Goal: Task Accomplishment & Management: Manage account settings

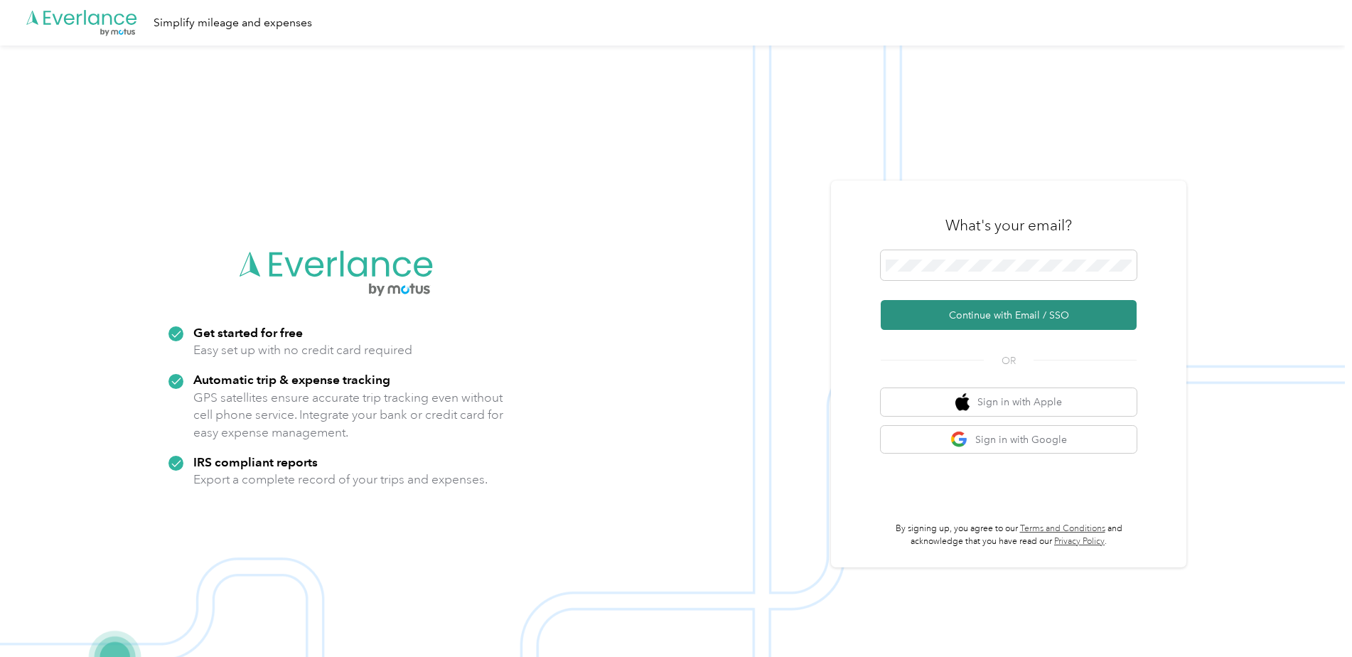
click at [1034, 315] on button "Continue with Email / SSO" at bounding box center [1009, 315] width 256 height 30
click at [999, 315] on button "Continue with Email / SSO" at bounding box center [1009, 315] width 256 height 30
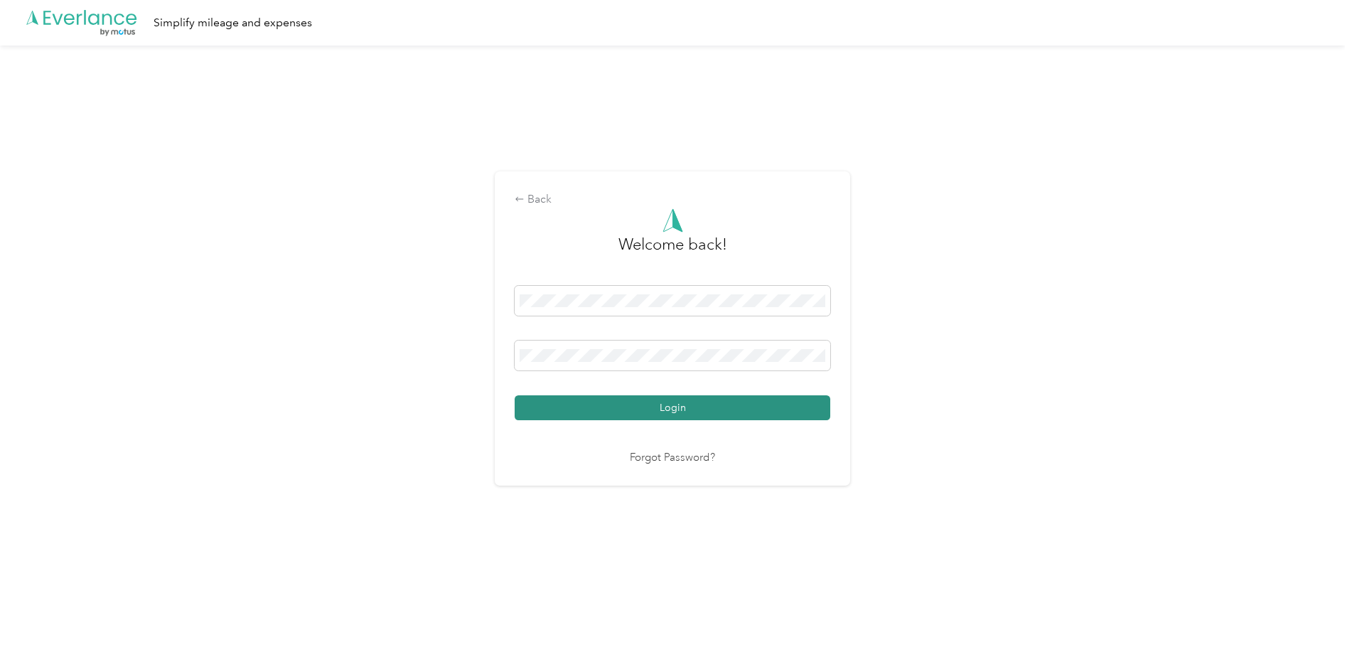
click at [629, 402] on button "Login" at bounding box center [673, 407] width 316 height 25
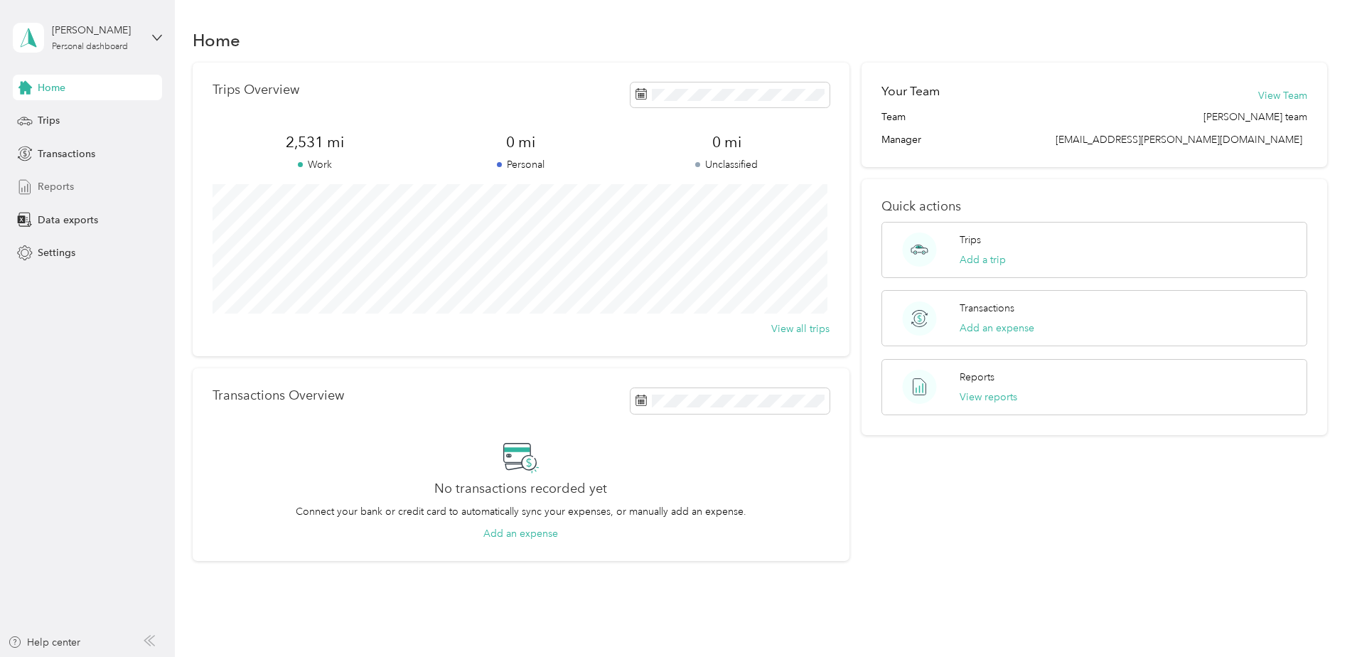
click at [60, 181] on span "Reports" at bounding box center [56, 186] width 36 height 15
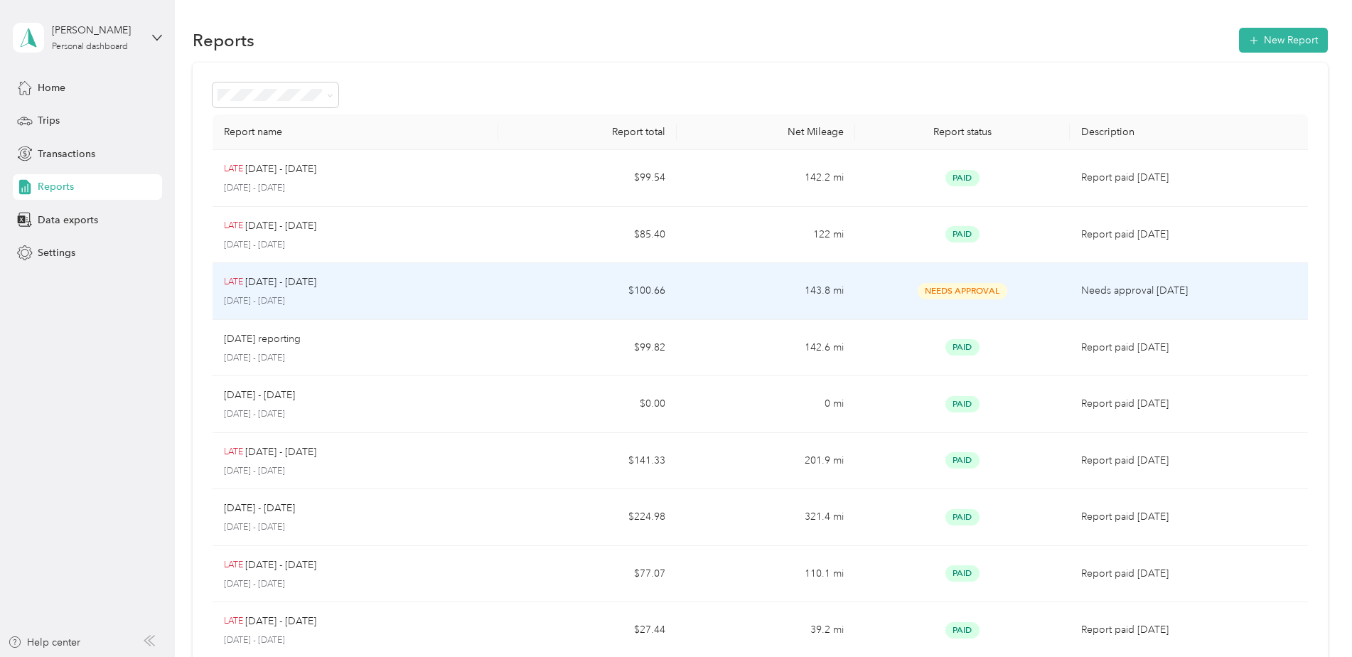
click at [281, 284] on p "[DATE] - [DATE]" at bounding box center [280, 282] width 71 height 16
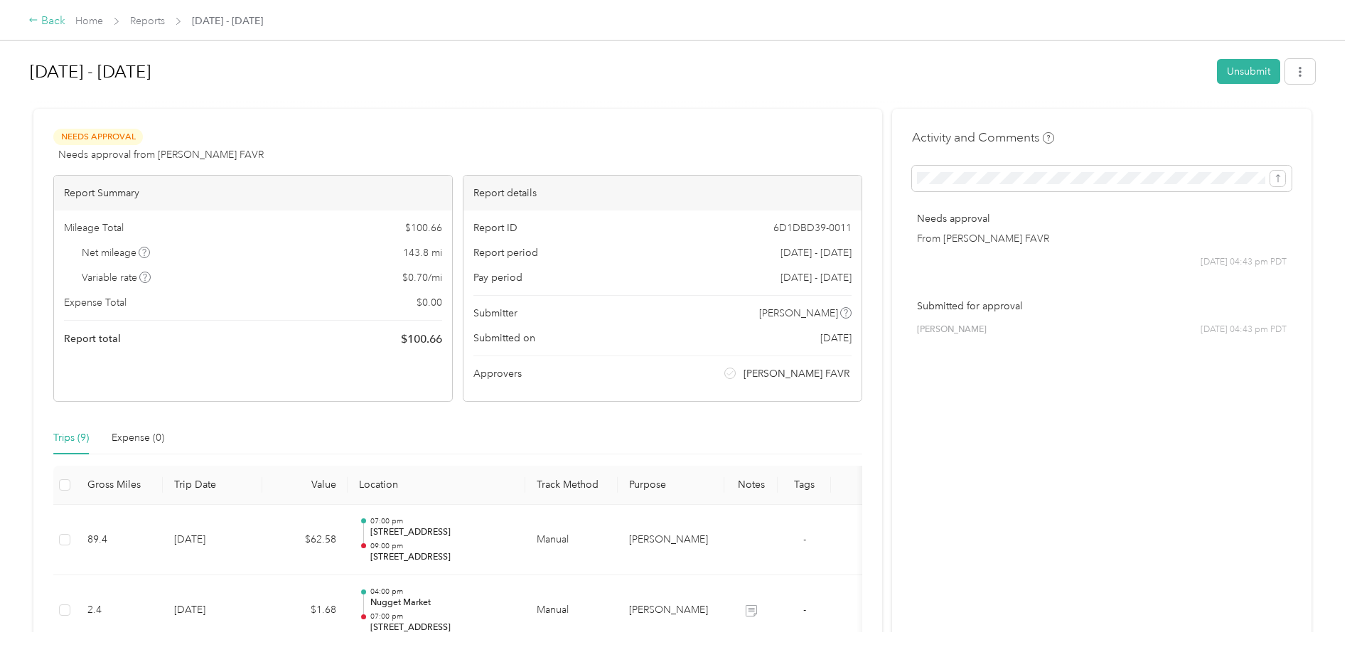
click at [47, 21] on div "Back" at bounding box center [46, 21] width 37 height 17
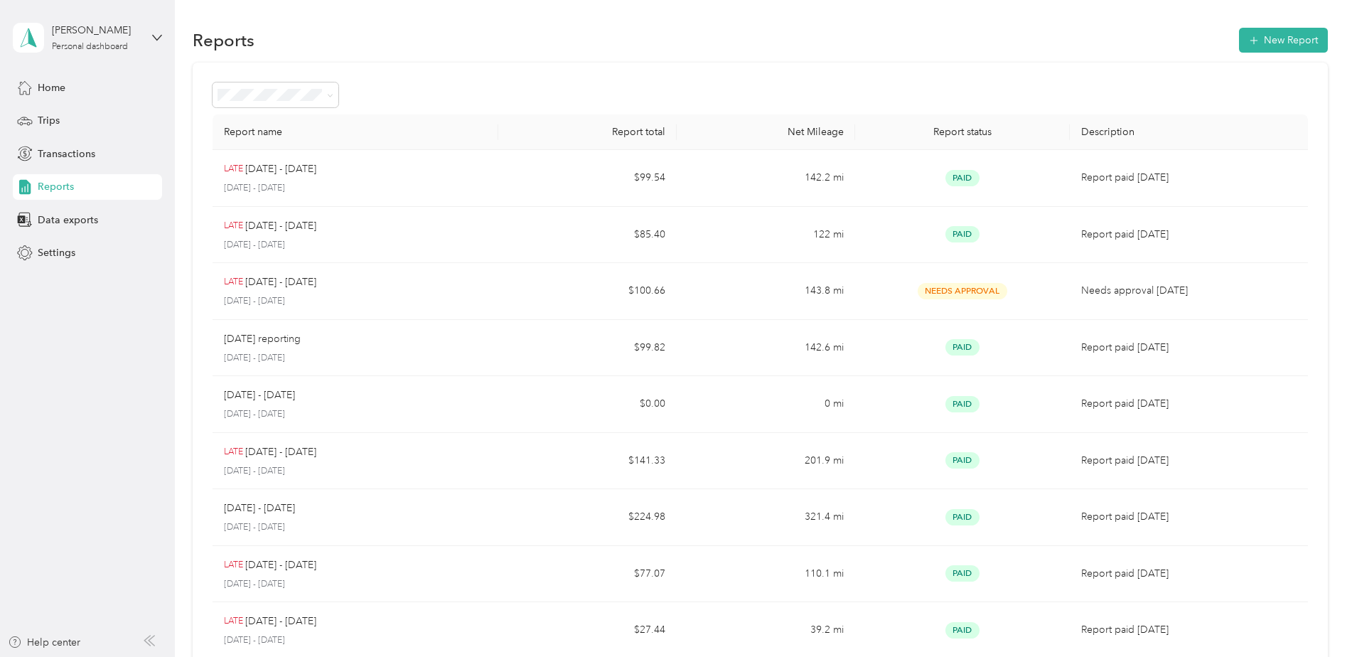
click at [43, 107] on div "Home Trips Transactions Reports Data exports Settings" at bounding box center [87, 170] width 149 height 191
click at [45, 116] on span "Trips" at bounding box center [49, 120] width 22 height 15
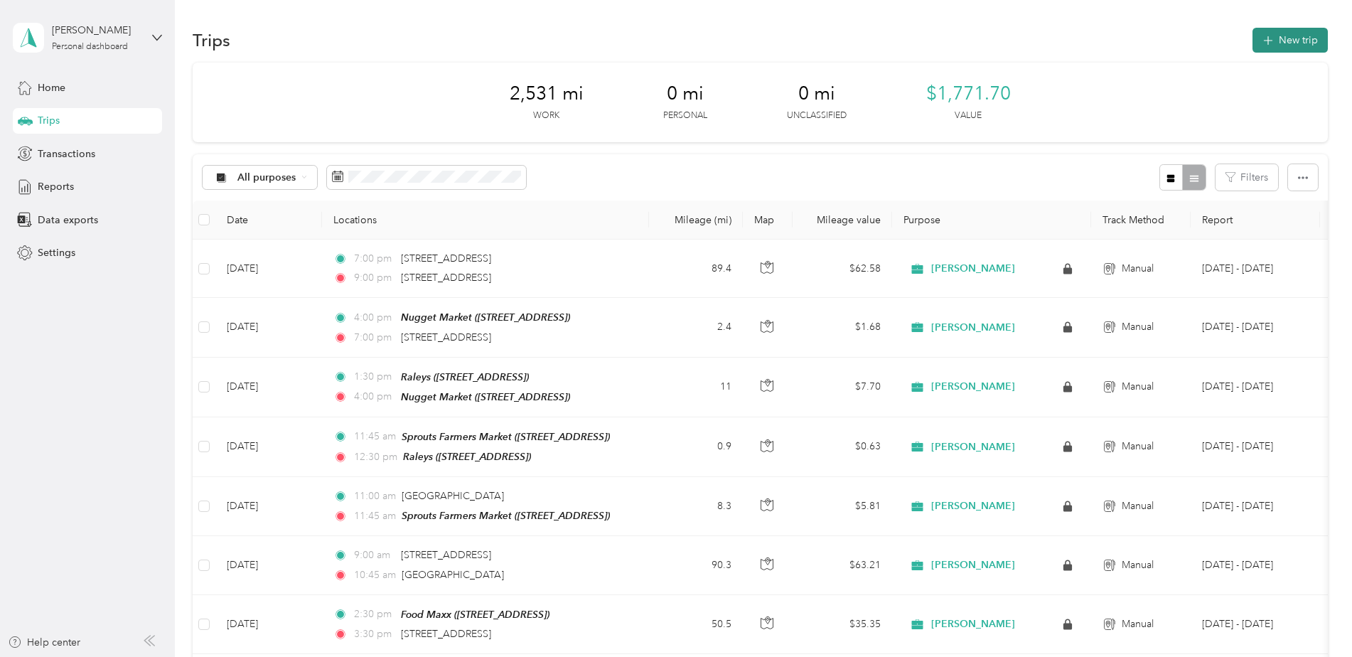
click at [1296, 31] on button "New trip" at bounding box center [1289, 40] width 75 height 25
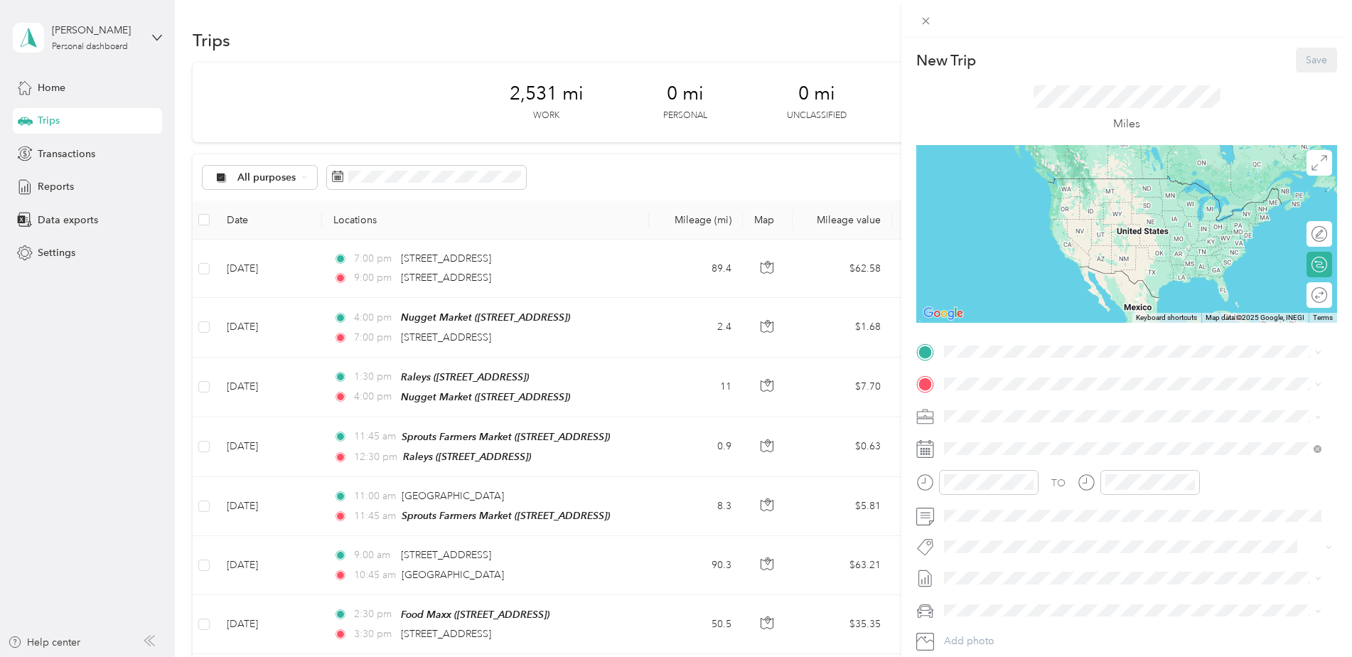
click at [46, 186] on div "New Trip Save This trip cannot be edited because it is either under review, app…" at bounding box center [676, 328] width 1352 height 657
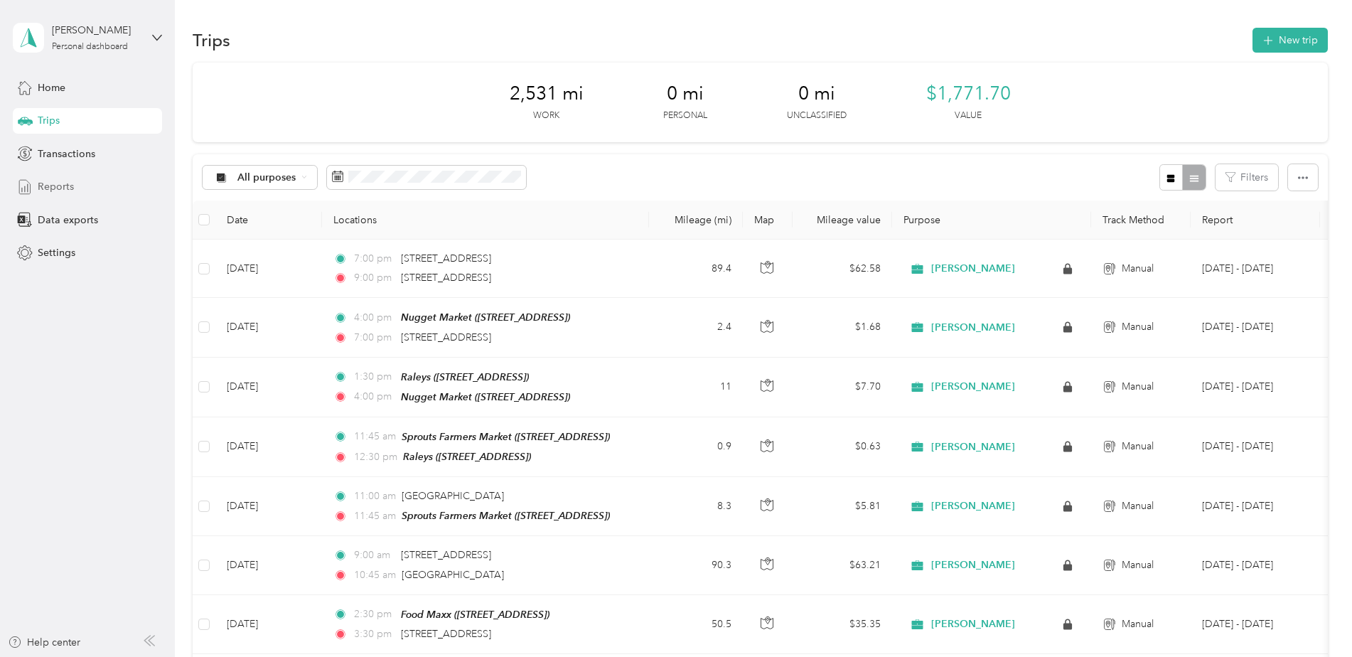
click at [63, 186] on span "Reports" at bounding box center [56, 186] width 36 height 15
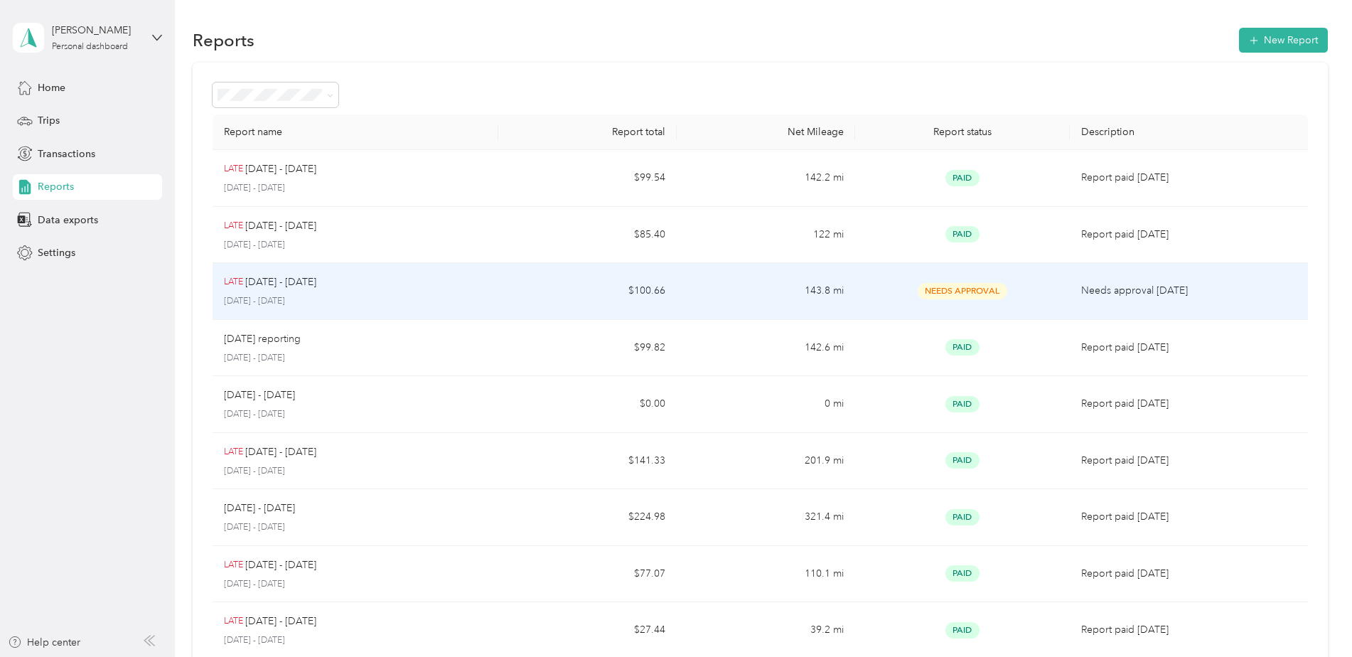
click at [316, 286] on p "[DATE] - [DATE]" at bounding box center [280, 282] width 71 height 16
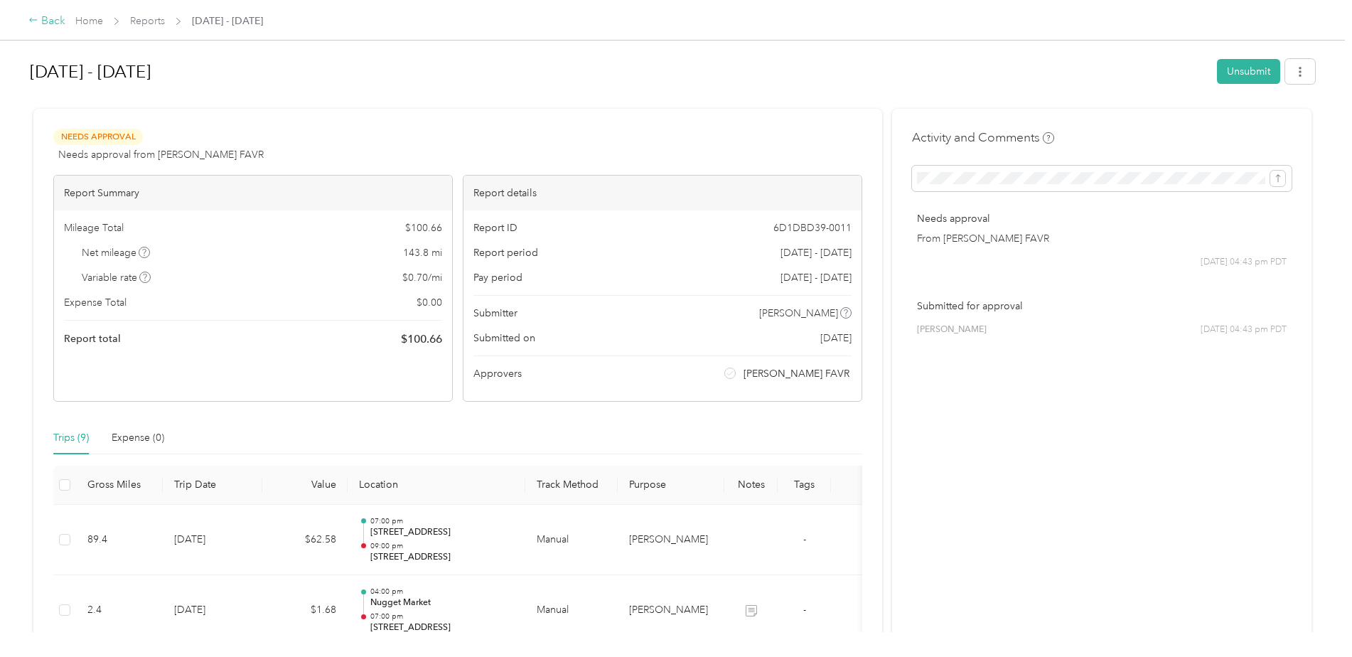
click at [39, 22] on div "Back" at bounding box center [46, 21] width 37 height 17
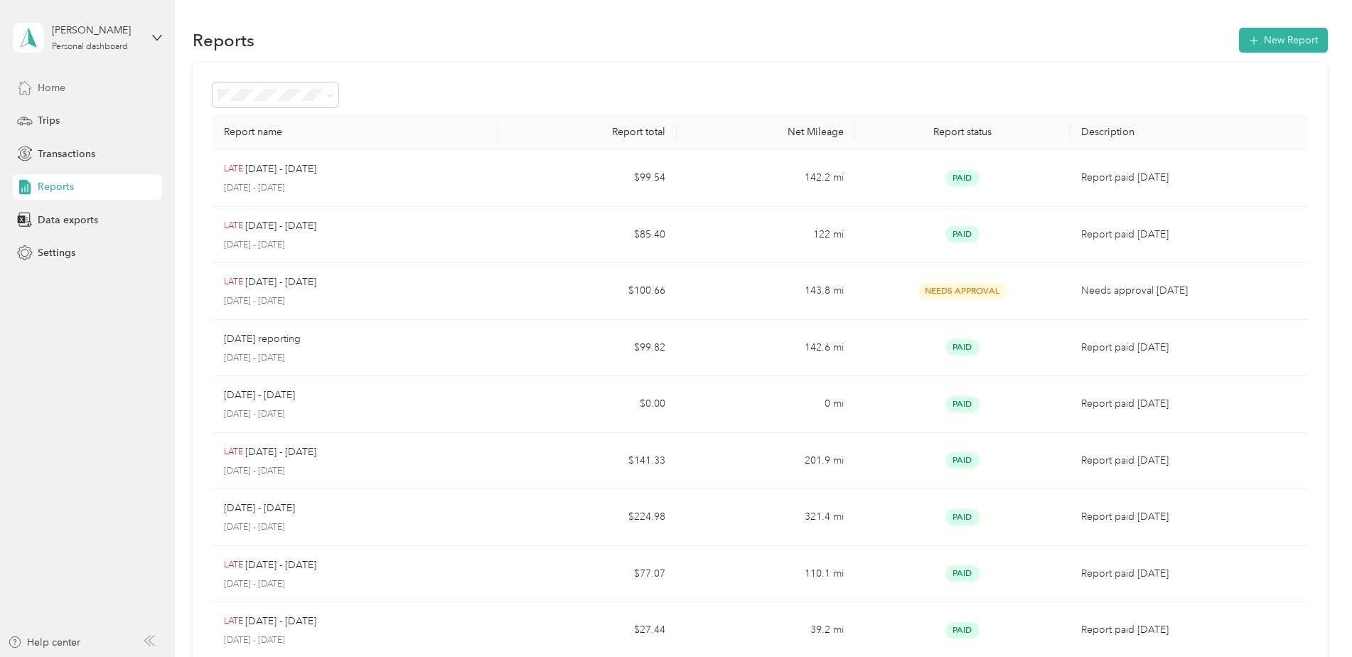
click at [48, 83] on span "Home" at bounding box center [52, 87] width 28 height 15
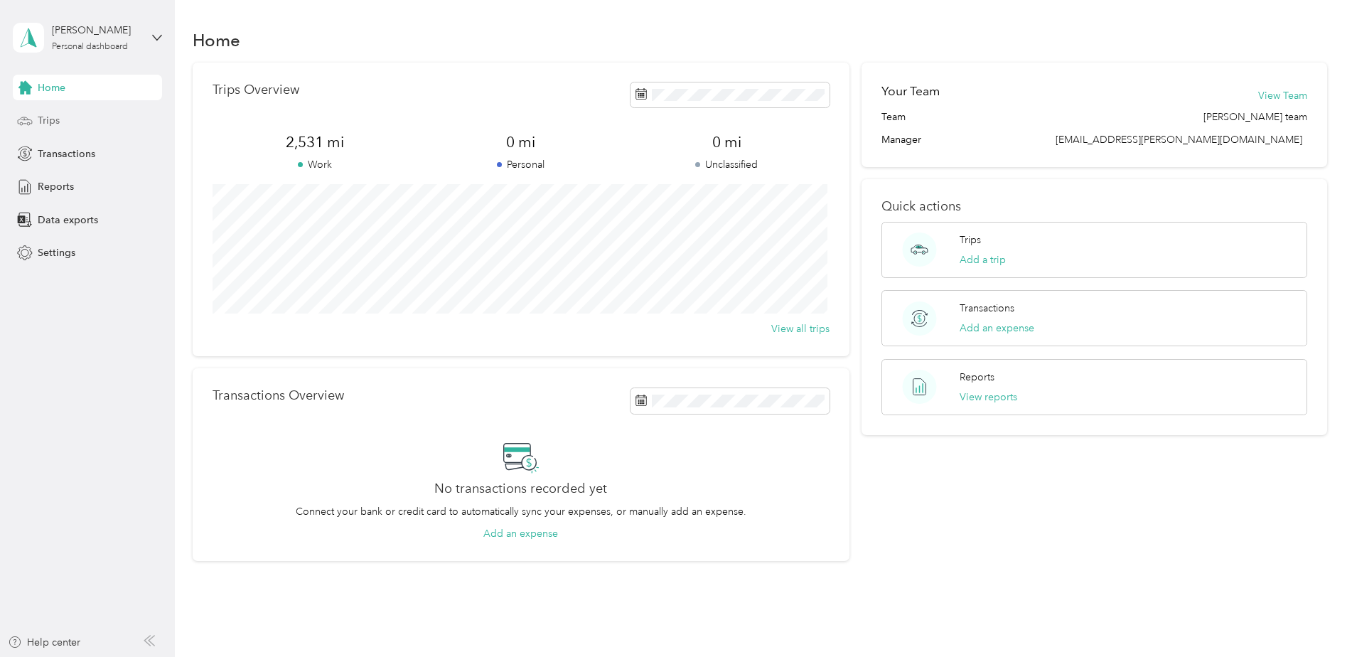
click at [58, 118] on span "Trips" at bounding box center [49, 120] width 22 height 15
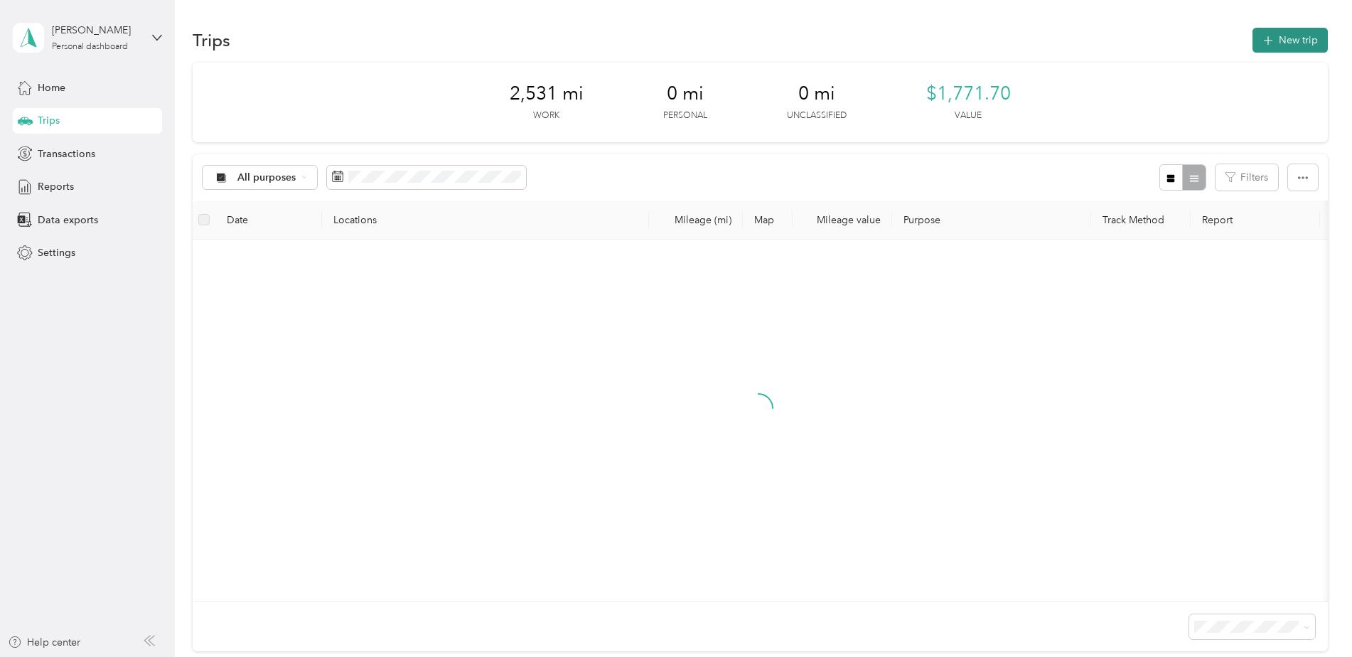
click at [1306, 42] on button "New trip" at bounding box center [1289, 40] width 75 height 25
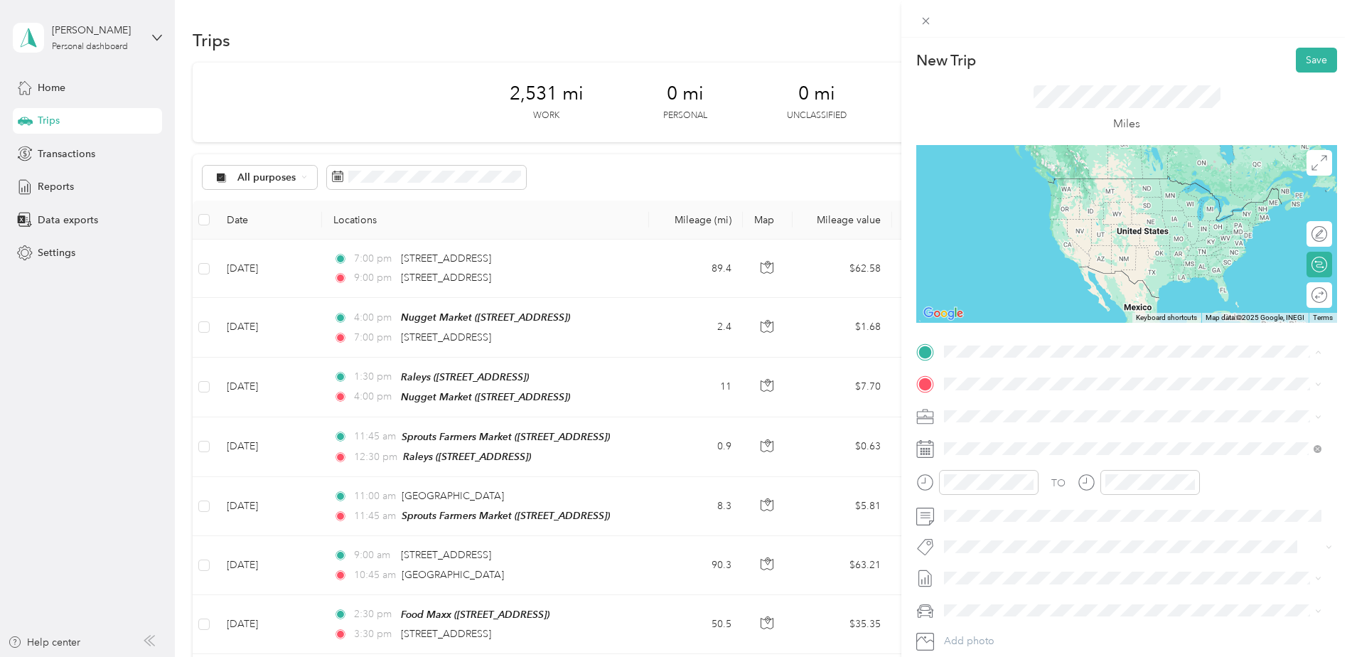
click at [1005, 489] on span "[STREET_ADDRESS][US_STATE]" at bounding box center [1042, 482] width 142 height 13
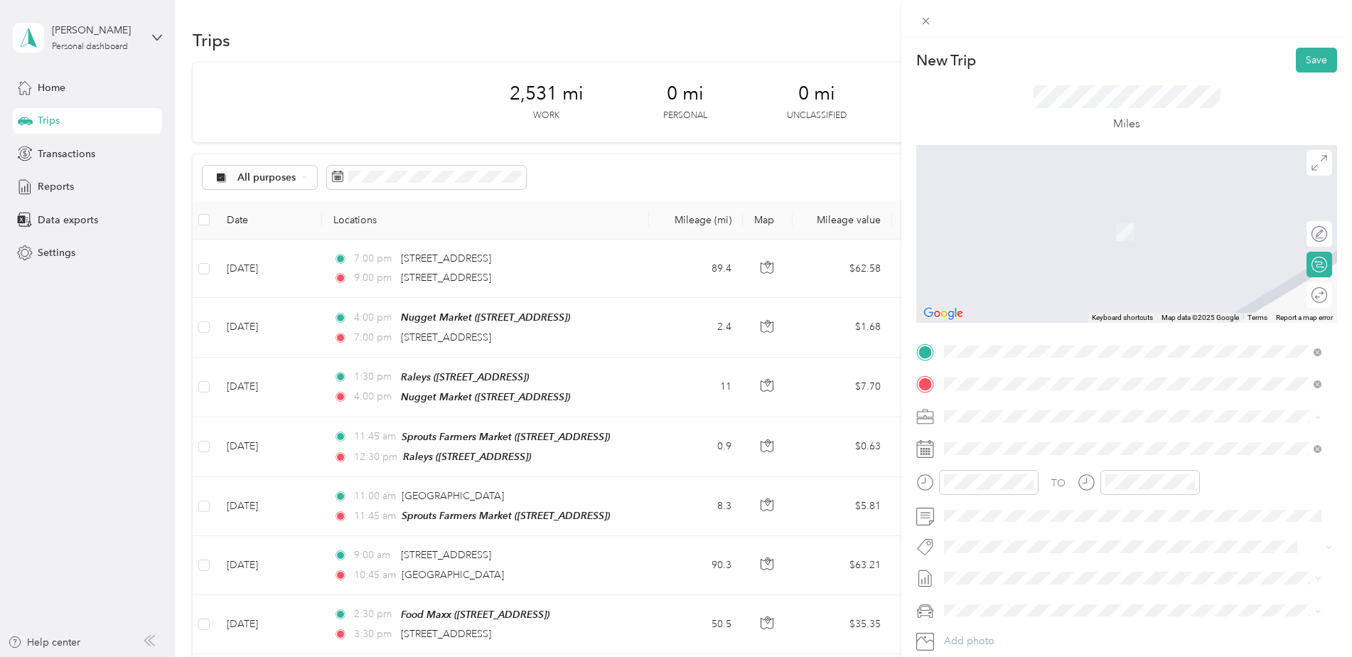
click at [1059, 452] on div "TEAM Lucky [STREET_ADDRESS][PERSON_NAME]" at bounding box center [1055, 451] width 169 height 35
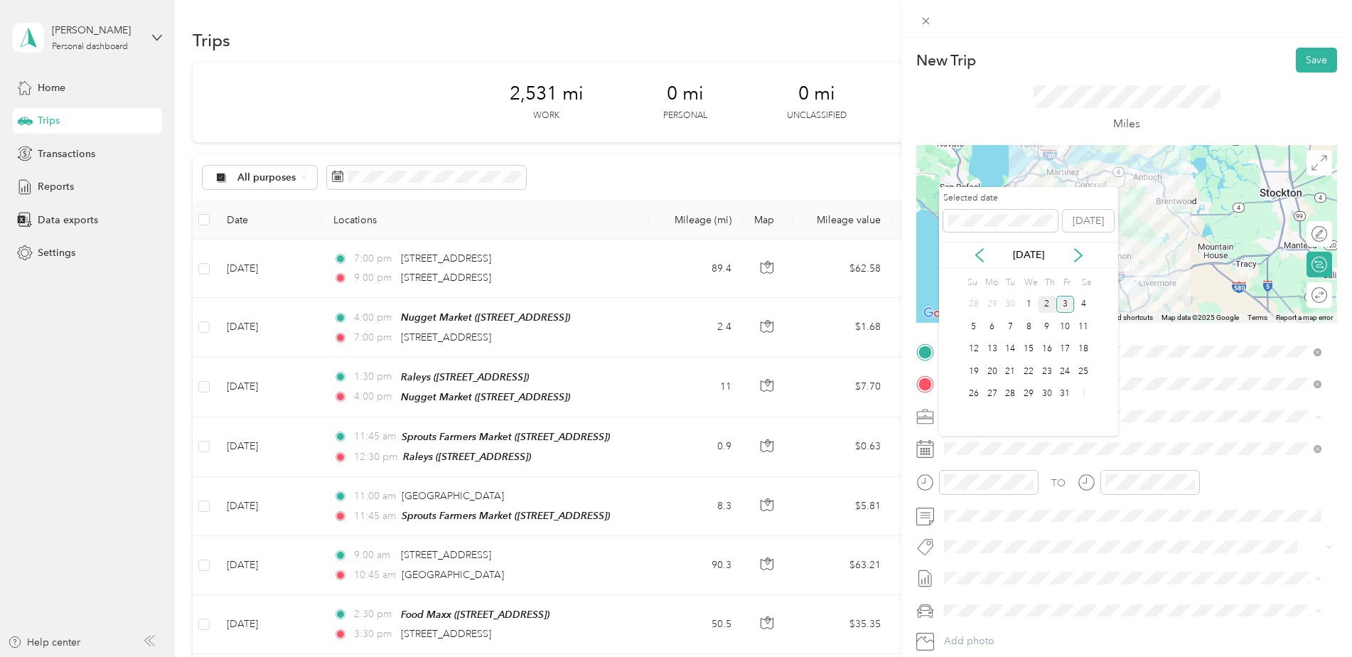
click at [1045, 303] on div "2" at bounding box center [1047, 305] width 18 height 18
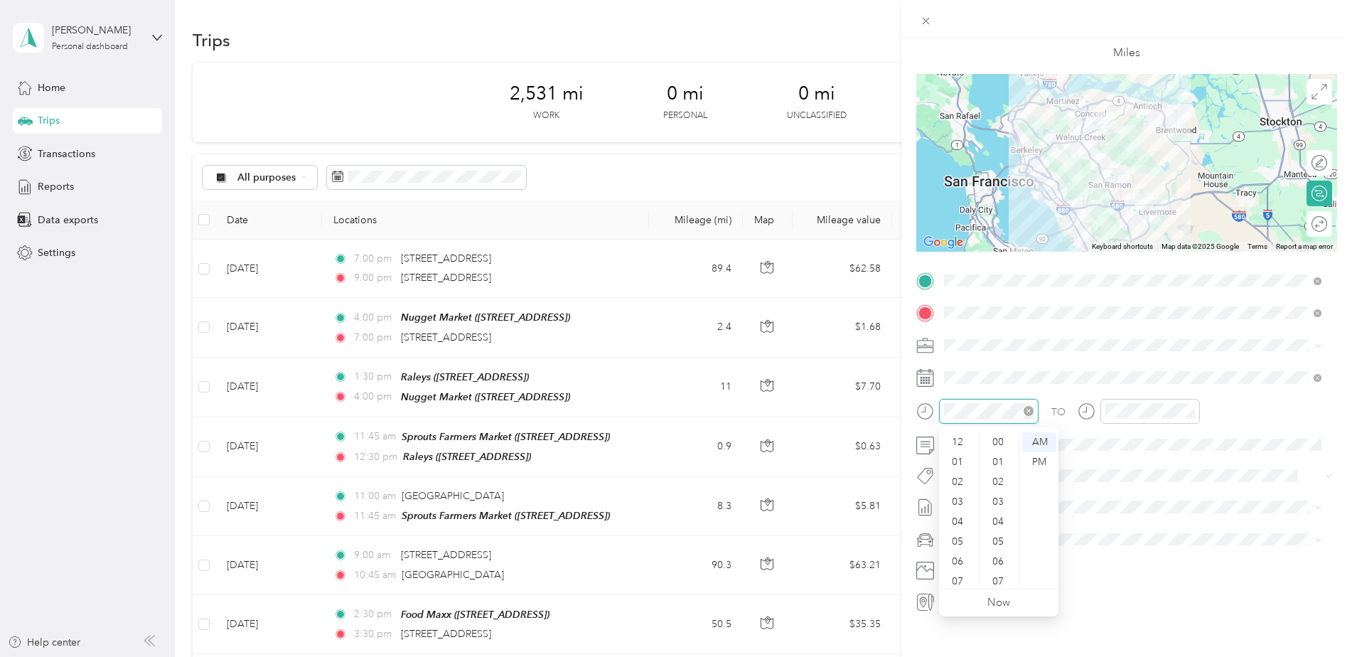
scroll to position [85, 0]
click at [954, 495] on div "07" at bounding box center [959, 496] width 34 height 20
click at [1000, 479] on div "20" at bounding box center [999, 482] width 34 height 20
click at [1115, 553] on div "10" at bounding box center [1119, 556] width 34 height 20
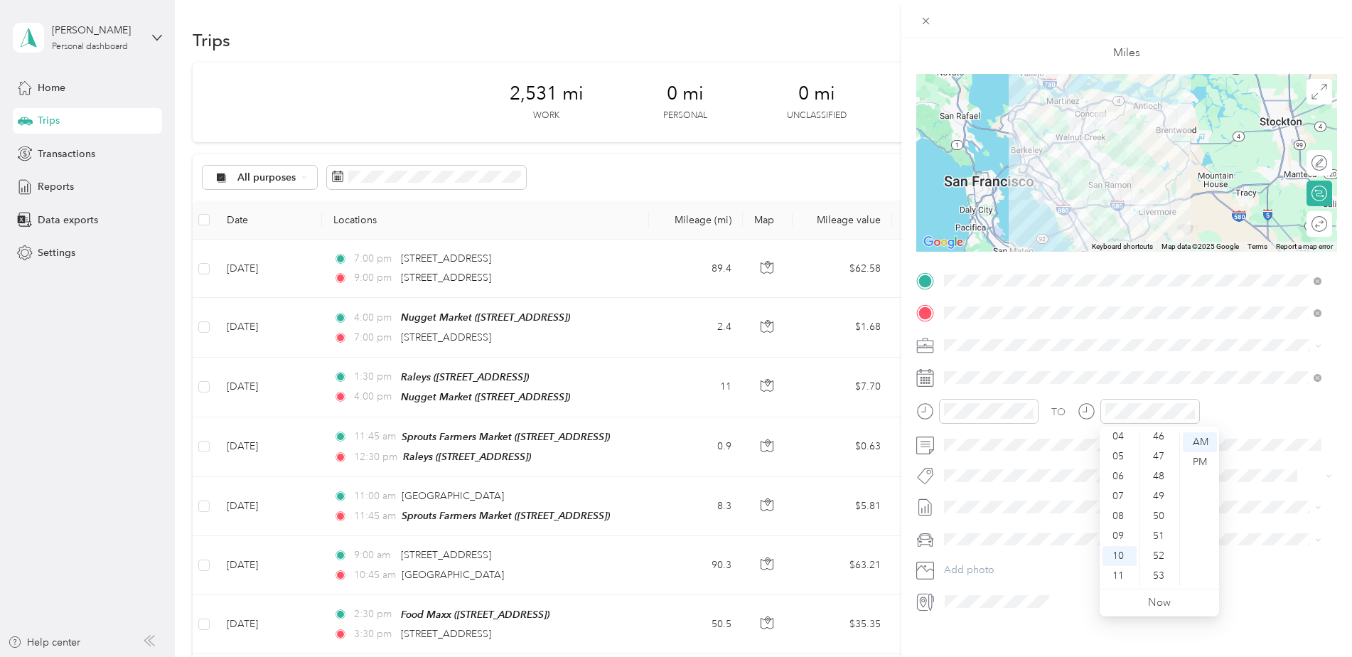
scroll to position [927, 0]
click at [1156, 483] on div "45" at bounding box center [1160, 482] width 34 height 20
click at [1198, 440] on div "AM" at bounding box center [1200, 442] width 34 height 20
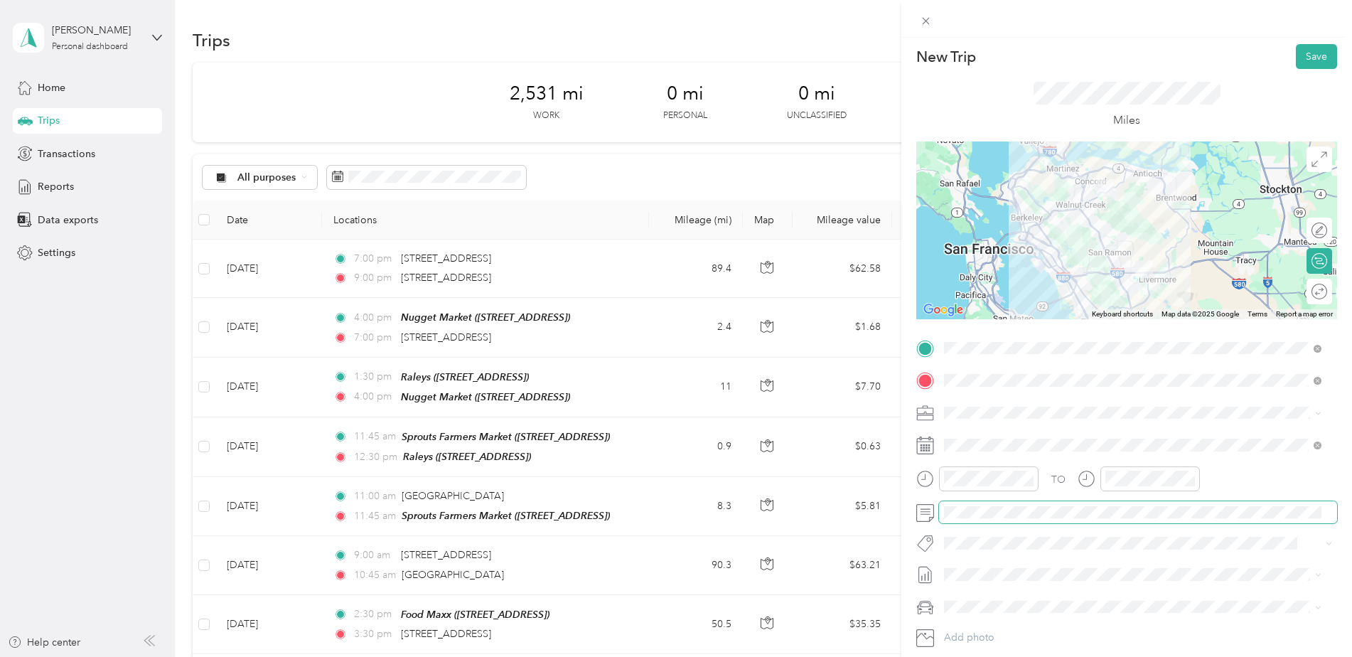
scroll to position [0, 0]
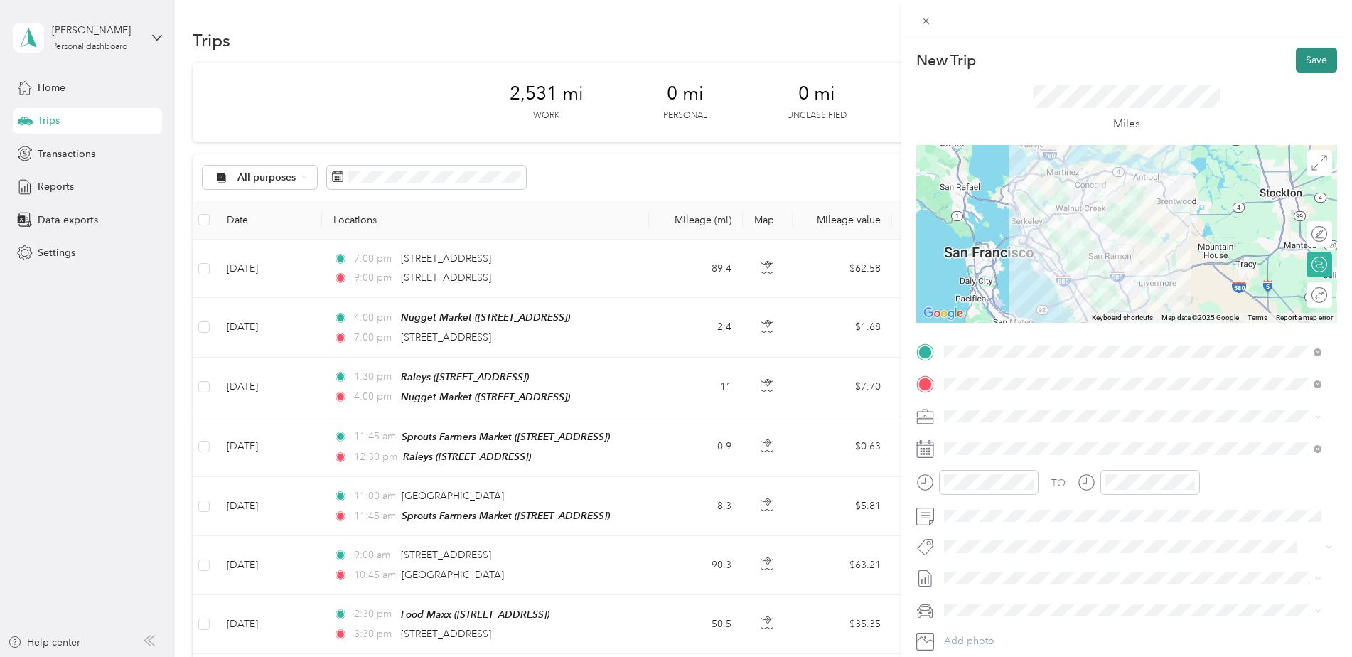
click at [1298, 58] on button "Save" at bounding box center [1316, 60] width 41 height 25
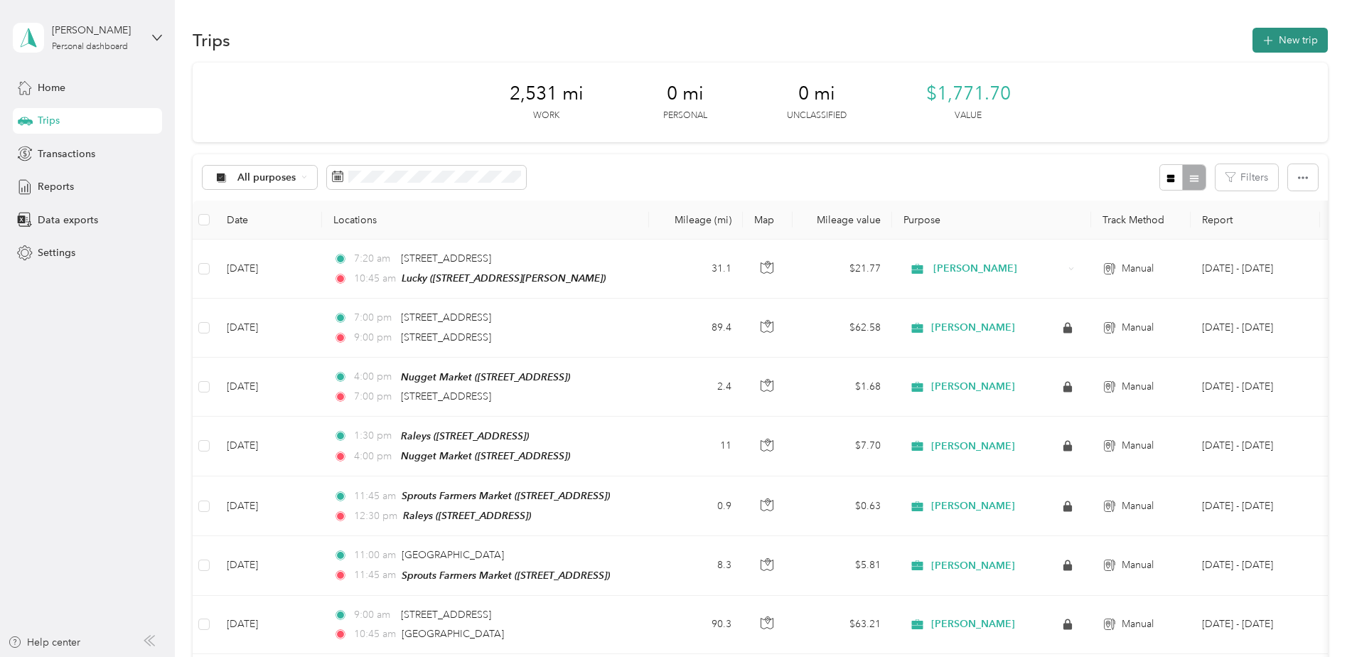
click at [1279, 35] on button "New trip" at bounding box center [1289, 40] width 75 height 25
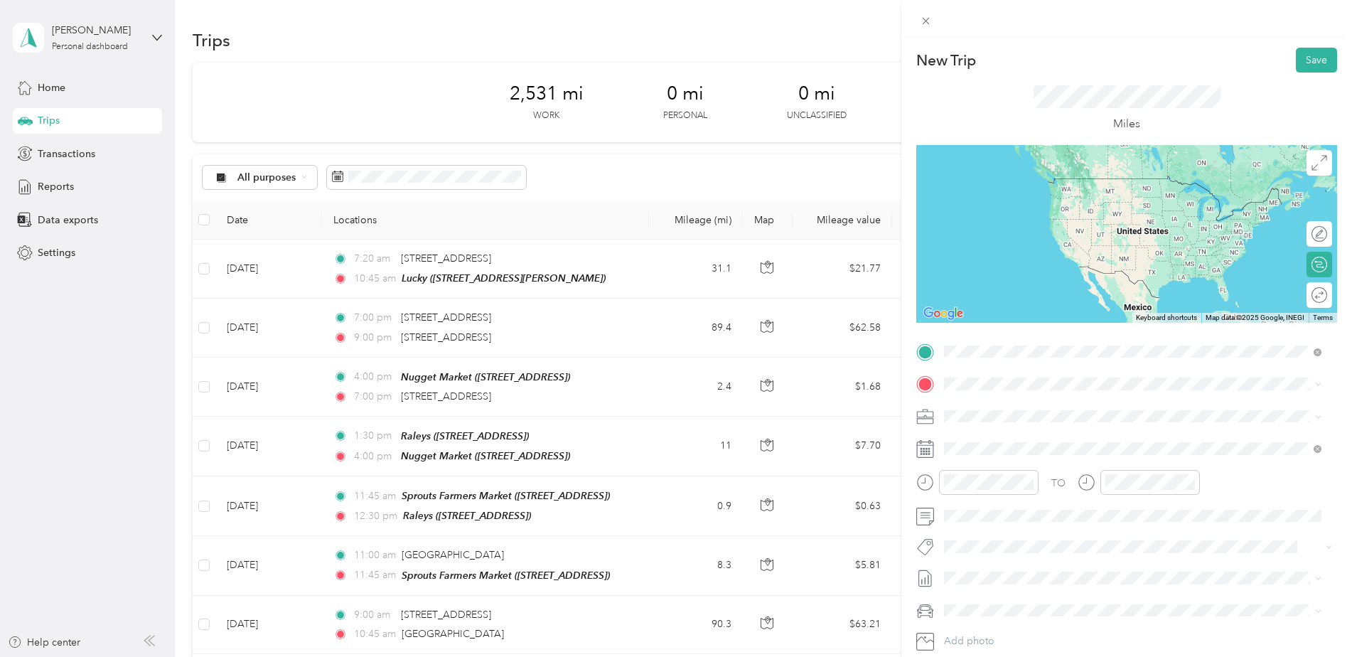
click at [1080, 426] on span "[STREET_ADDRESS][PERSON_NAME]" at bounding box center [1055, 429] width 169 height 12
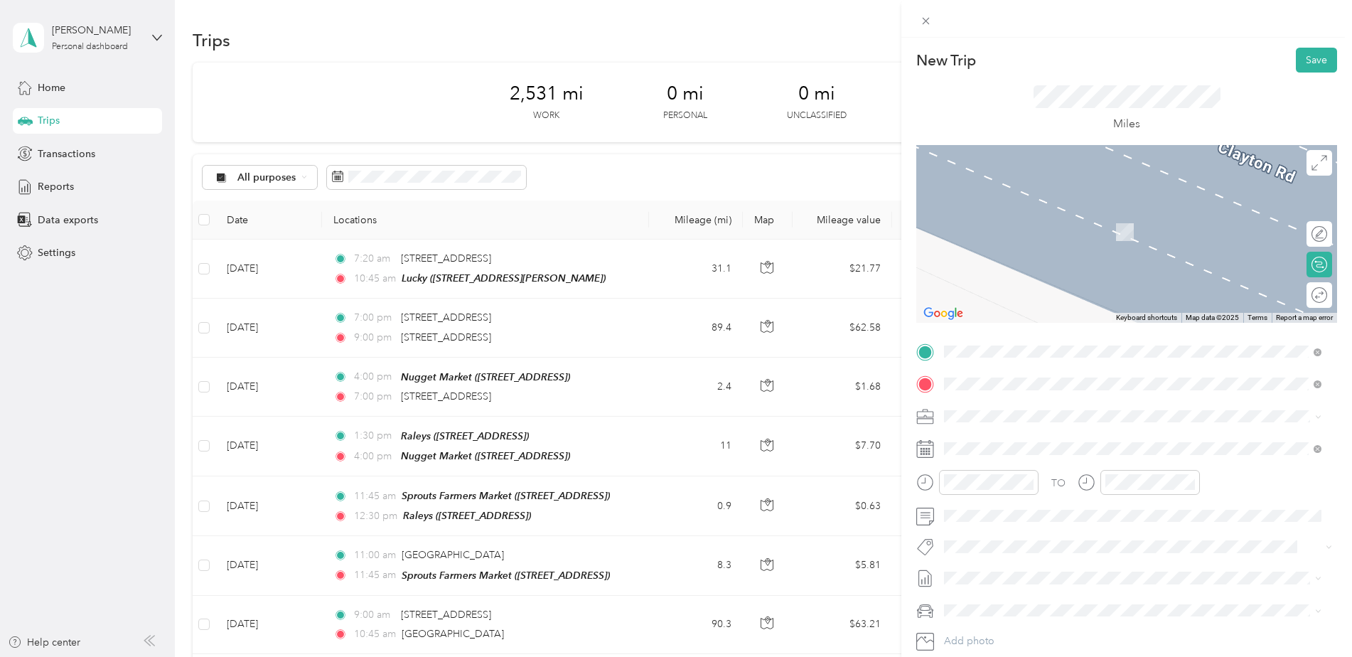
click at [1054, 510] on span "[STREET_ADDRESS][PERSON_NAME]" at bounding box center [1055, 511] width 169 height 12
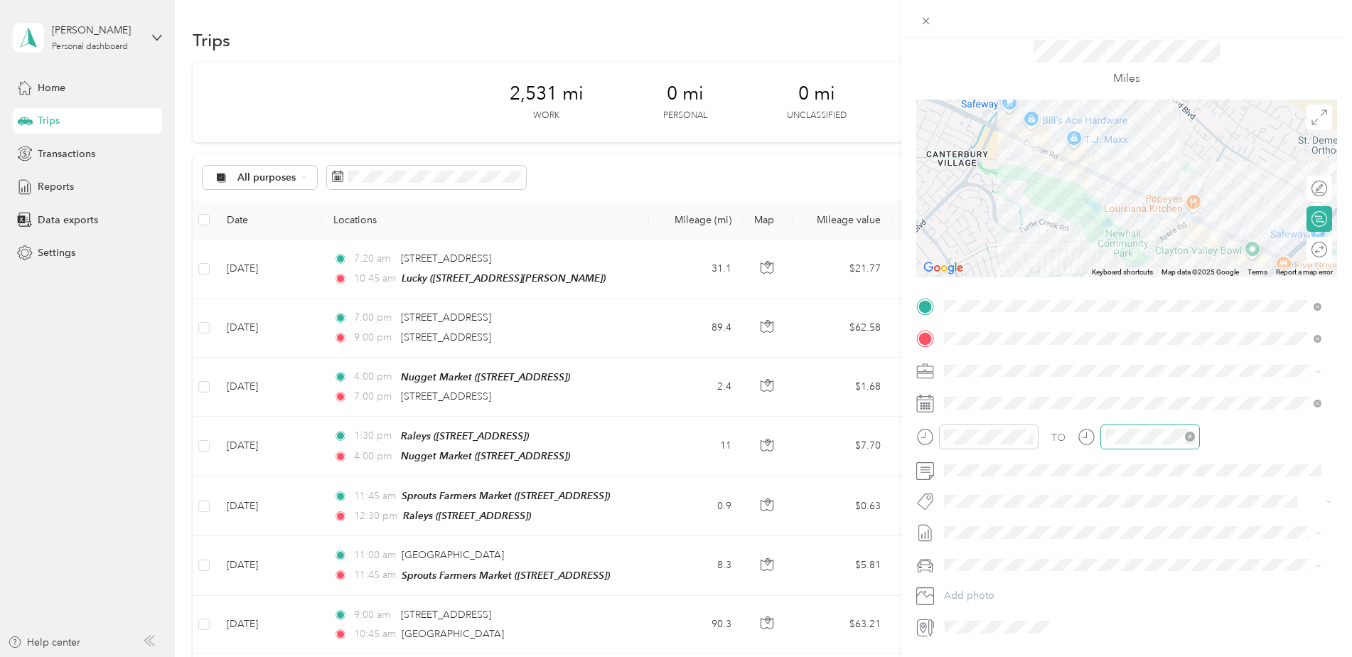
scroll to position [71, 0]
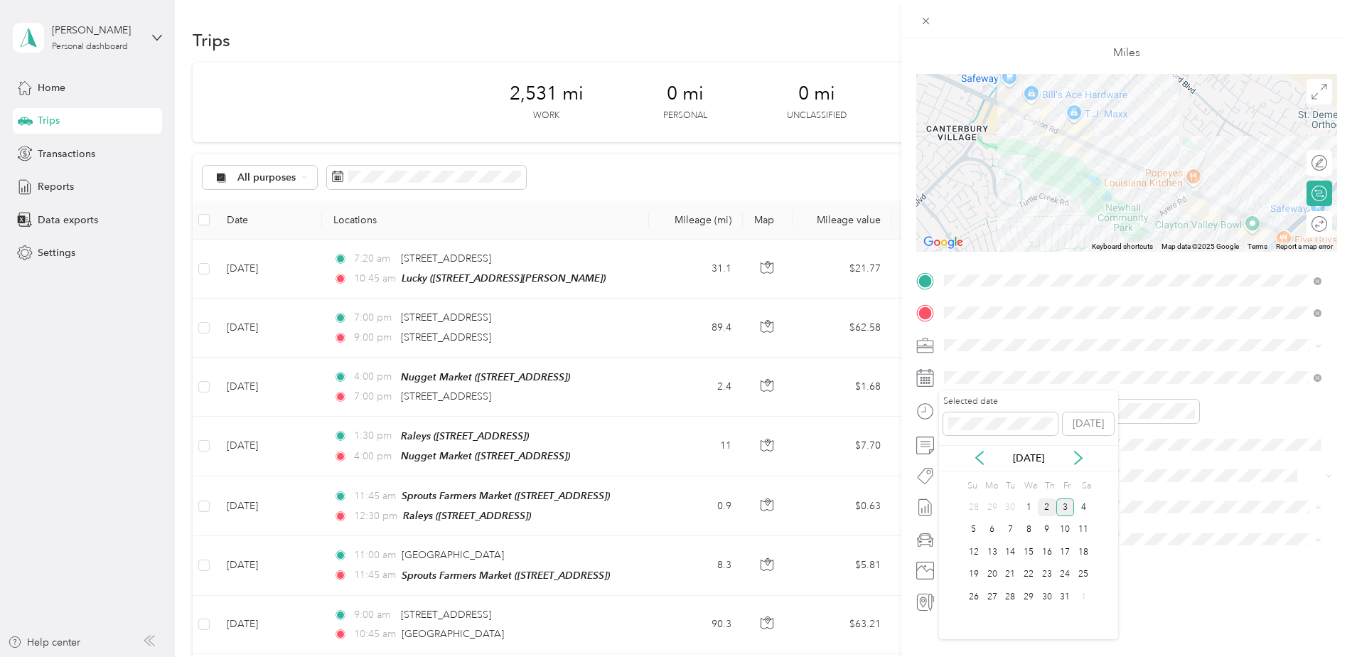
click at [1043, 504] on div "2" at bounding box center [1047, 507] width 18 height 18
click at [954, 537] on div "09" at bounding box center [959, 536] width 34 height 20
click at [1002, 460] on div "30" at bounding box center [999, 459] width 34 height 20
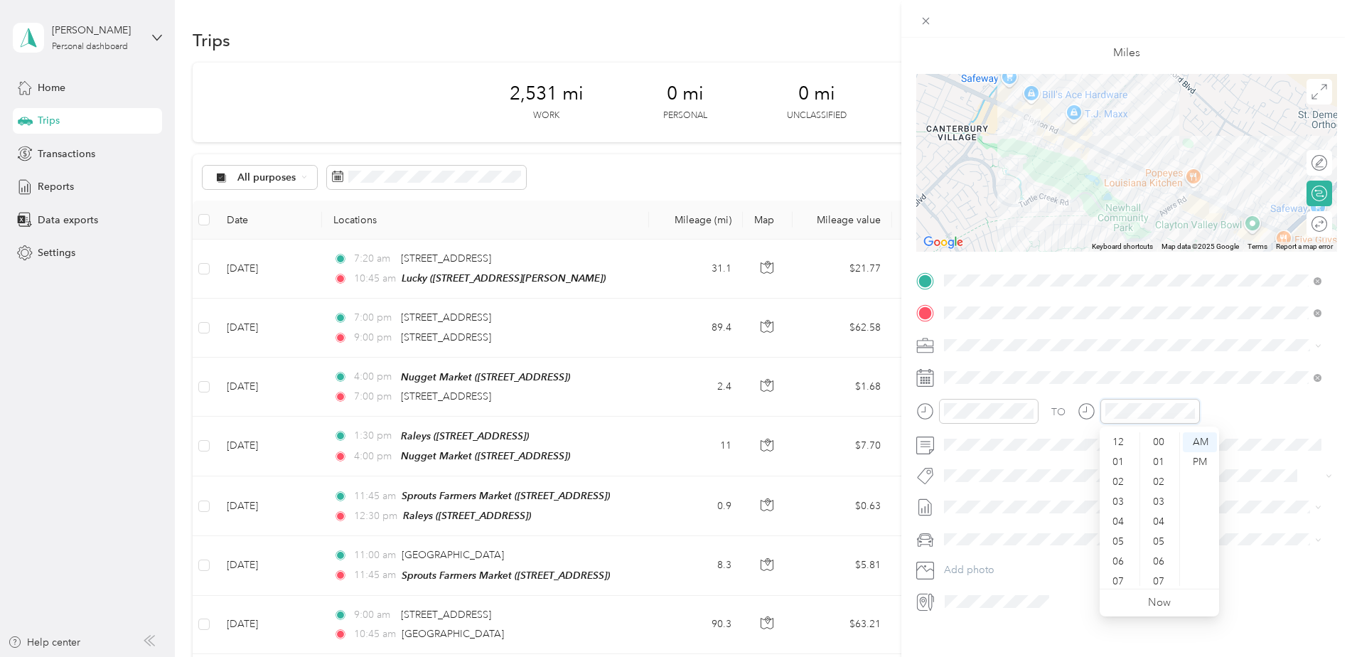
scroll to position [85, 0]
click at [1120, 557] on div "10" at bounding box center [1119, 556] width 34 height 20
click at [1156, 439] on div "00" at bounding box center [1160, 442] width 34 height 20
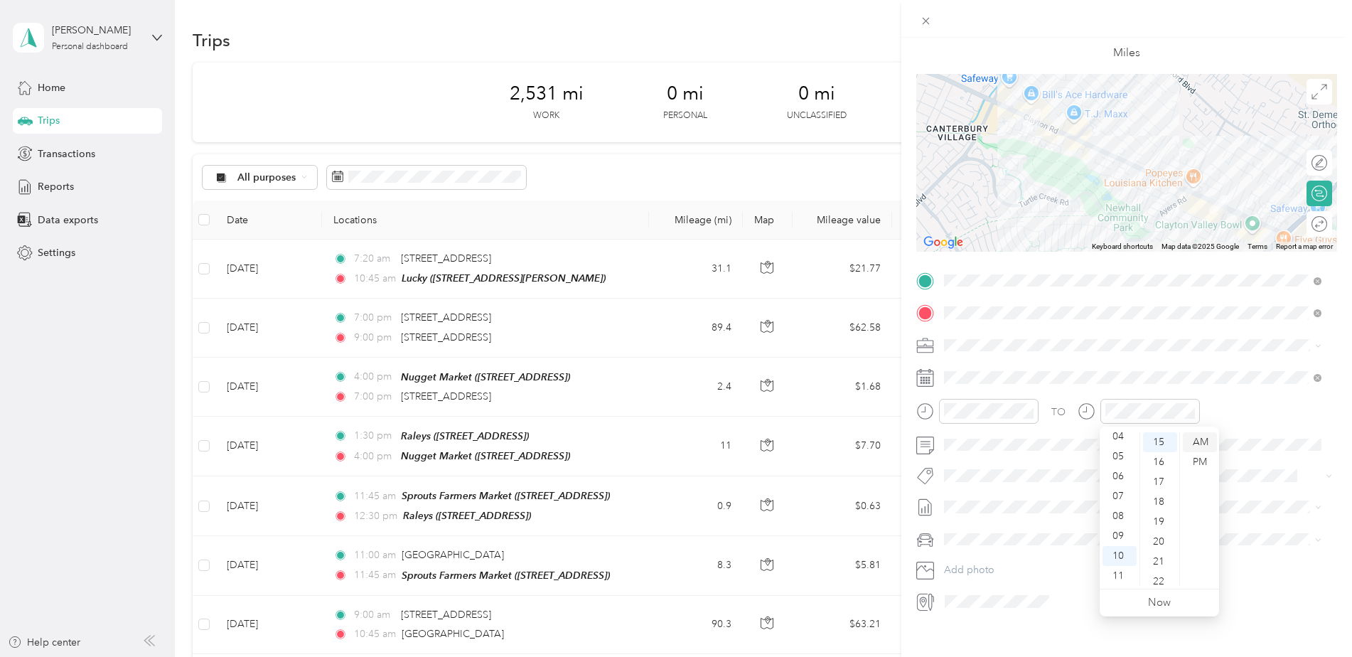
click at [1205, 438] on div "AM" at bounding box center [1200, 442] width 34 height 20
click at [1205, 366] on span at bounding box center [1138, 377] width 398 height 23
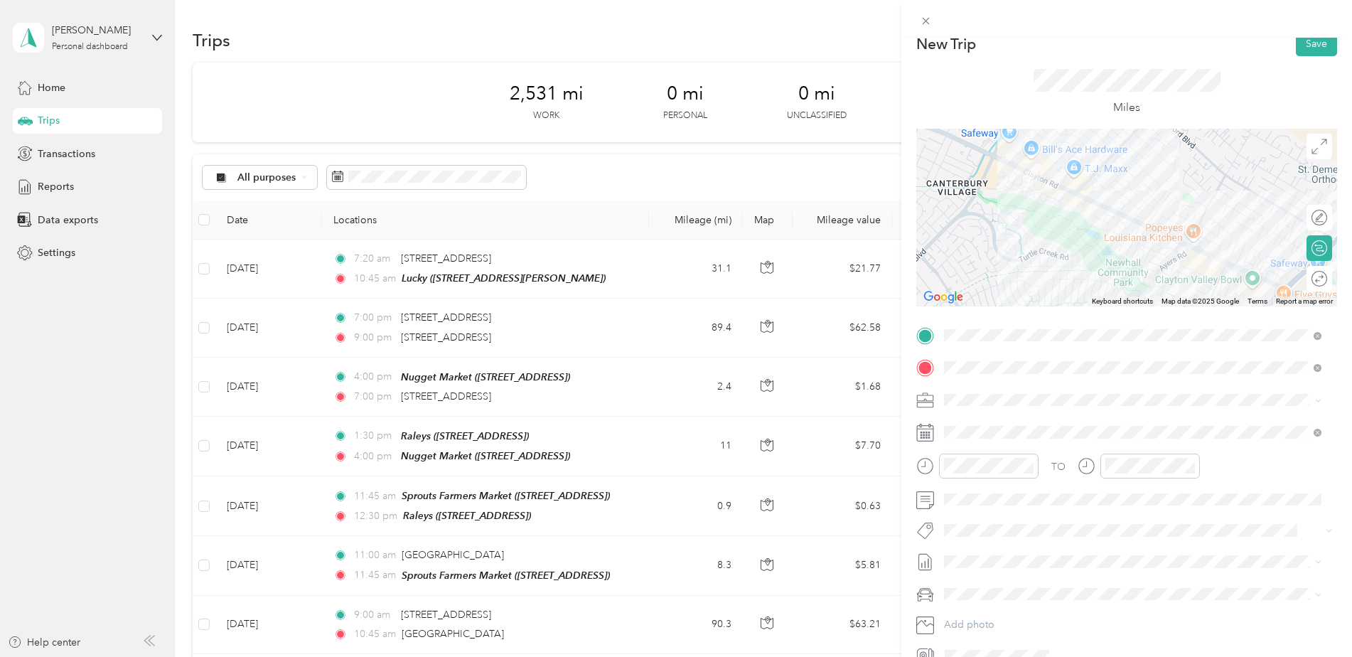
scroll to position [0, 0]
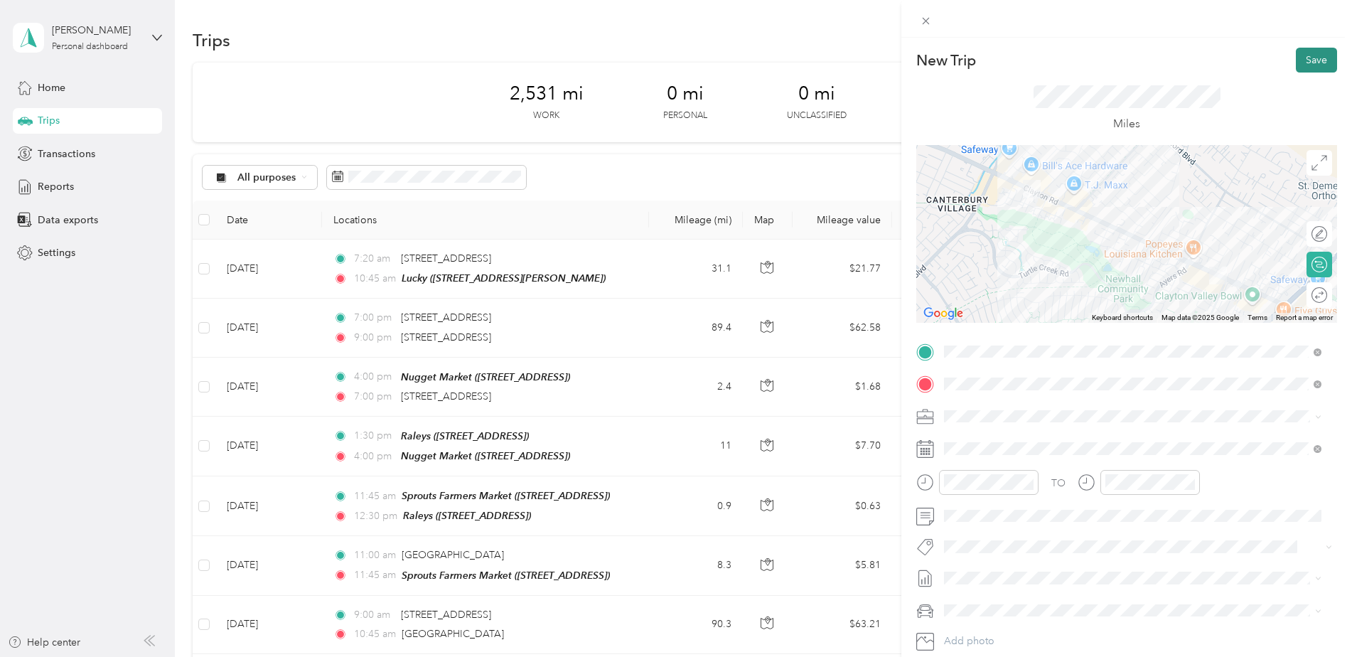
click at [1306, 56] on button "Save" at bounding box center [1316, 60] width 41 height 25
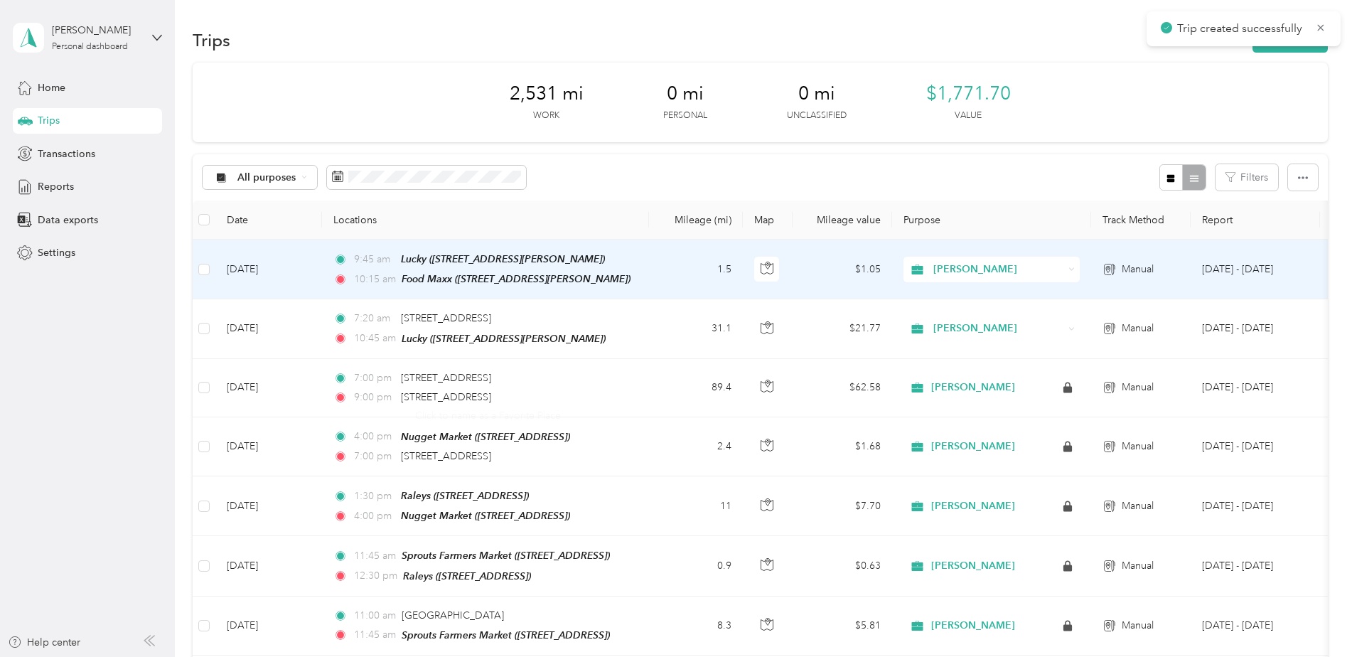
click at [510, 297] on td "9:45 am Lucky ([STREET_ADDRESS][PERSON_NAME]) 10:15 am Food Maxx ([STREET_ADDRE…" at bounding box center [485, 270] width 327 height 60
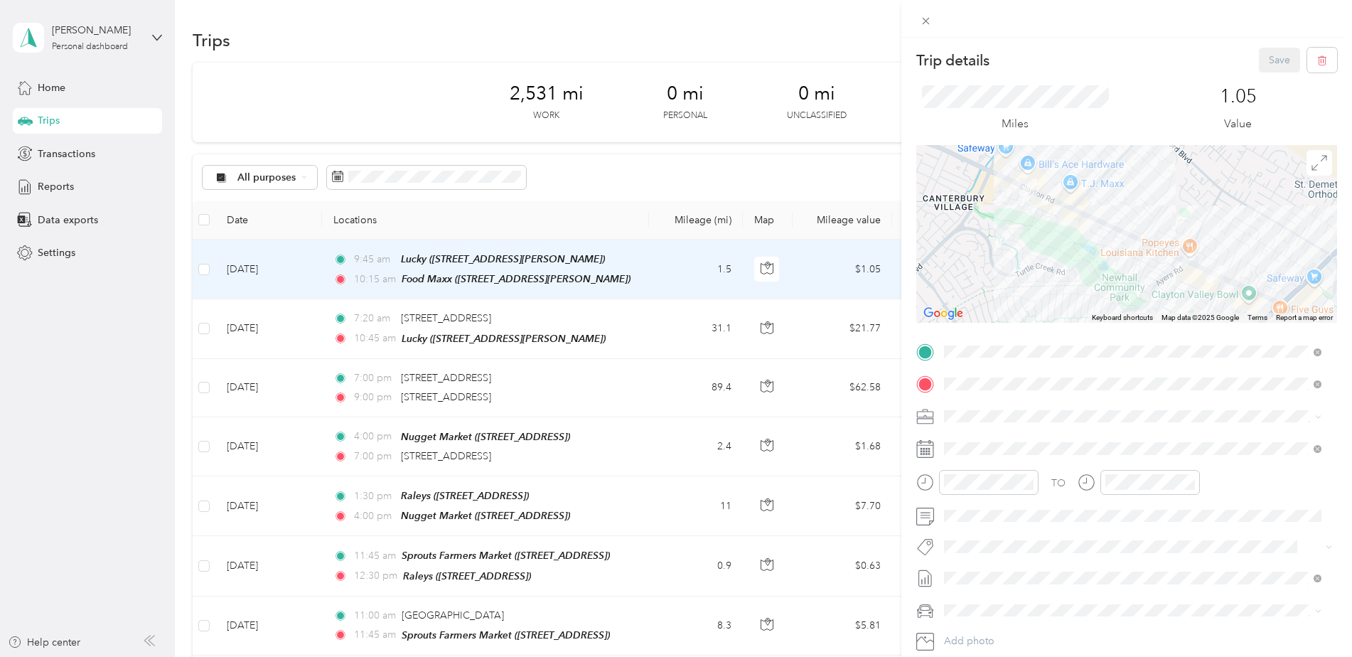
click at [498, 338] on div "Trip details Save This trip cannot be edited because it is either under review,…" at bounding box center [676, 328] width 1352 height 657
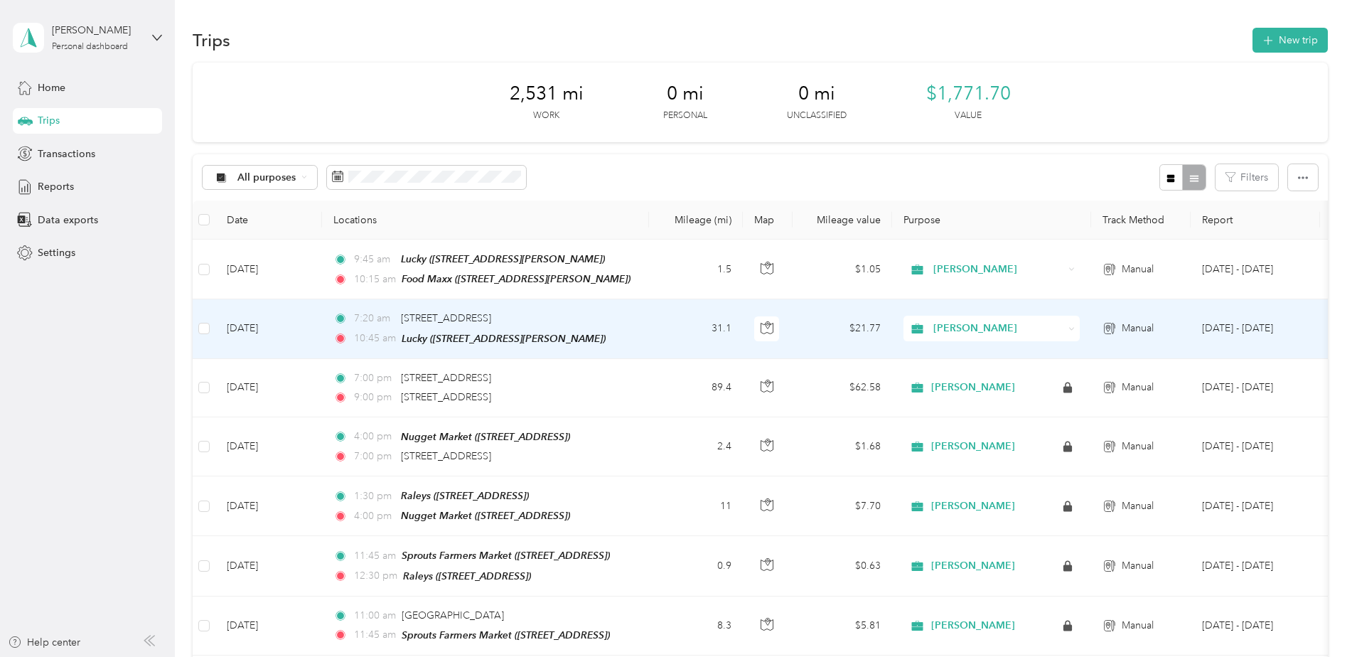
click at [418, 325] on div "[STREET_ADDRESS]" at bounding box center [446, 319] width 90 height 16
click at [458, 314] on span "[STREET_ADDRESS]" at bounding box center [446, 318] width 90 height 12
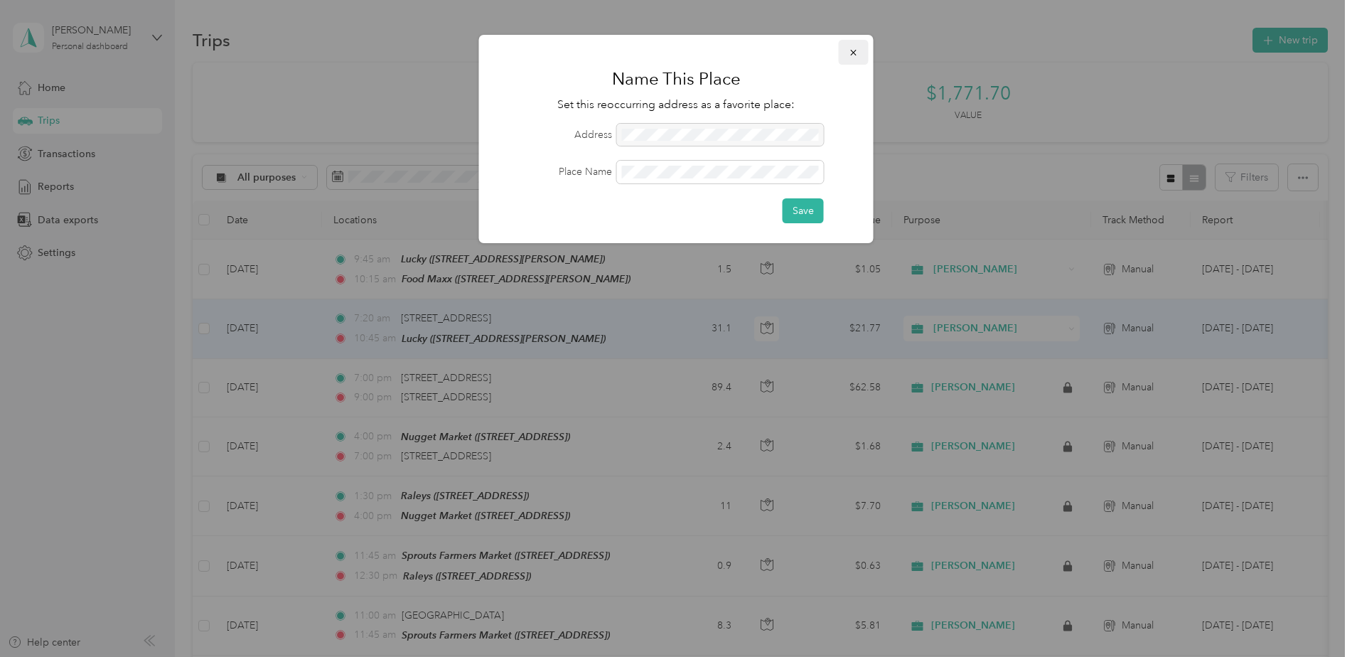
click at [852, 47] on span "button" at bounding box center [854, 52] width 10 height 12
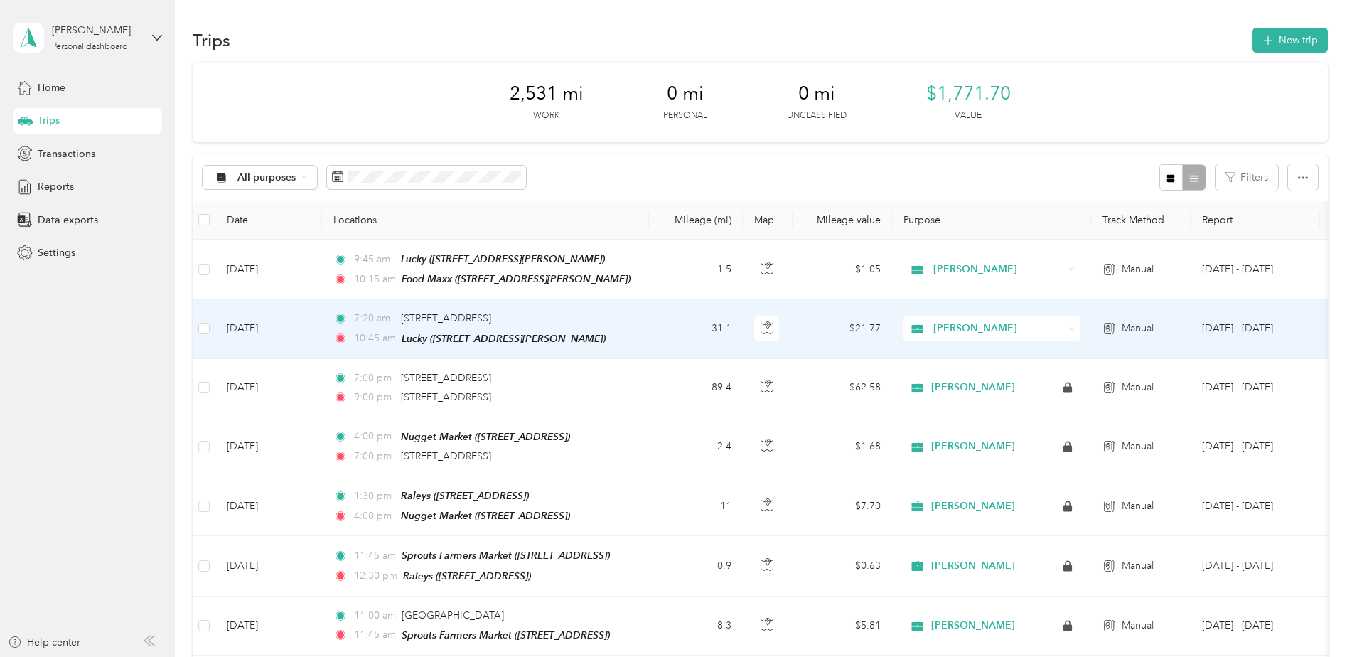
click at [264, 332] on td "[DATE]" at bounding box center [268, 328] width 107 height 59
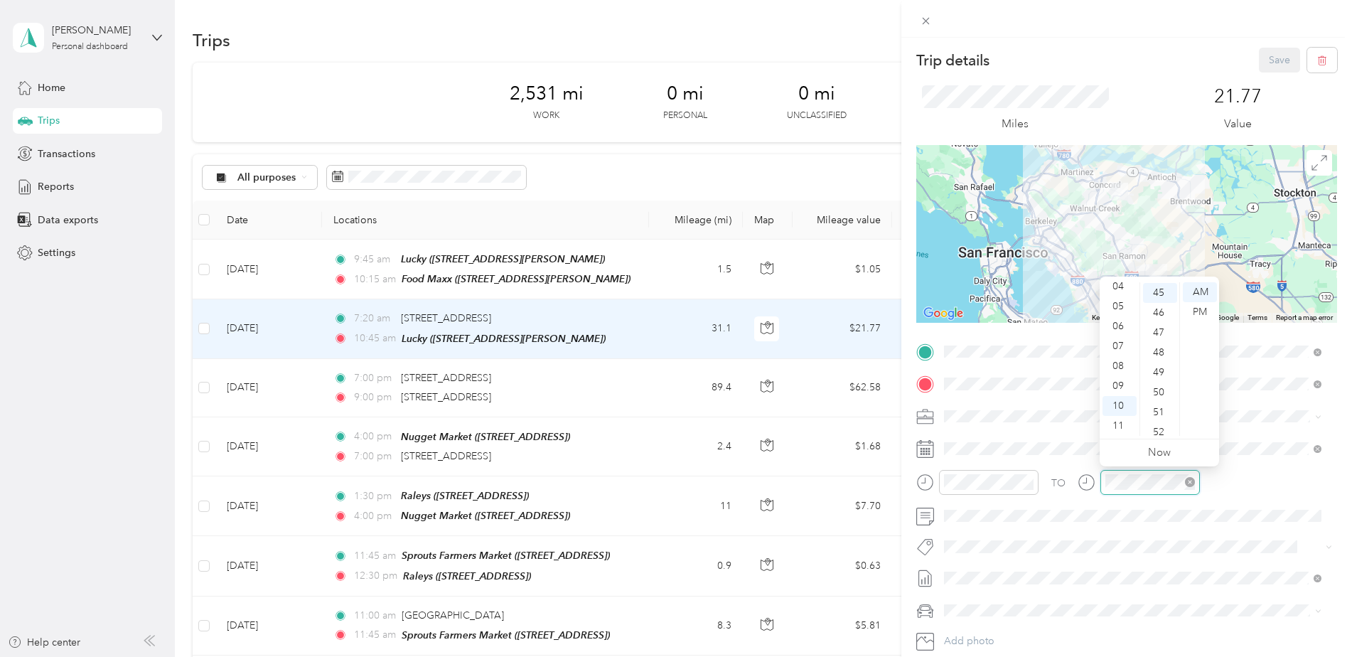
scroll to position [896, 0]
click at [1276, 54] on button "Save" at bounding box center [1279, 60] width 41 height 25
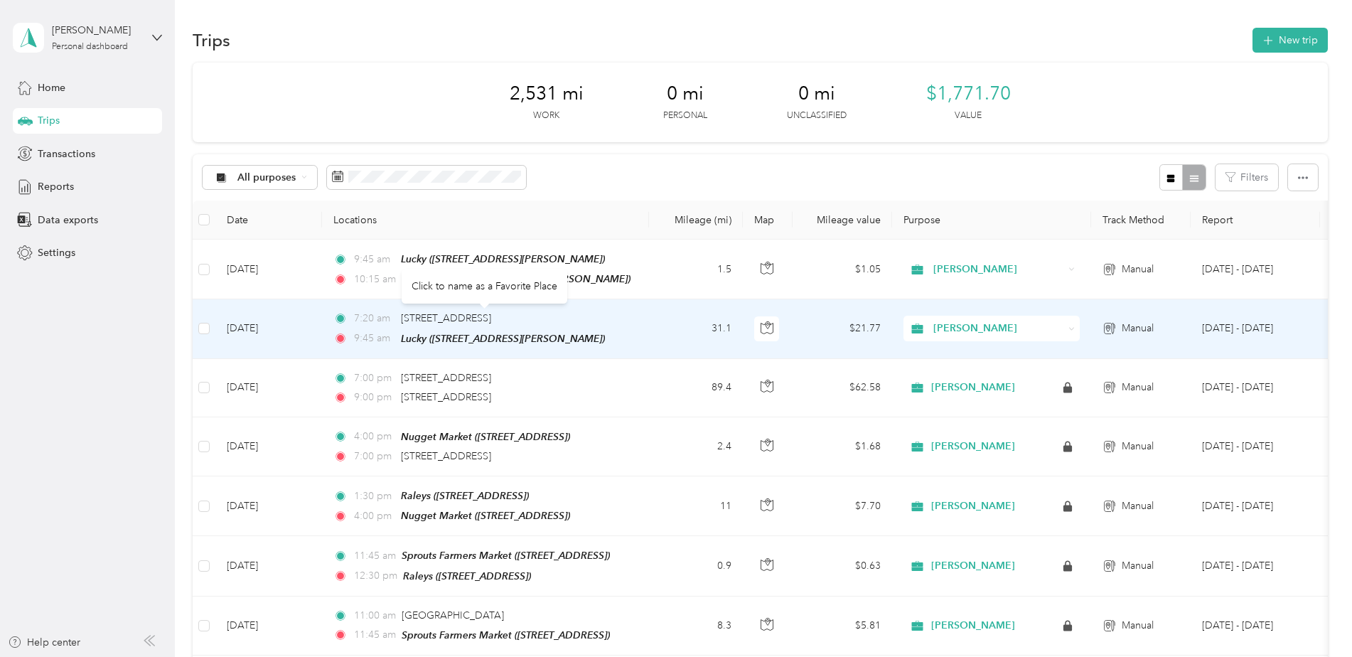
click at [495, 270] on div "Click to name as a Favorite Place" at bounding box center [485, 286] width 166 height 35
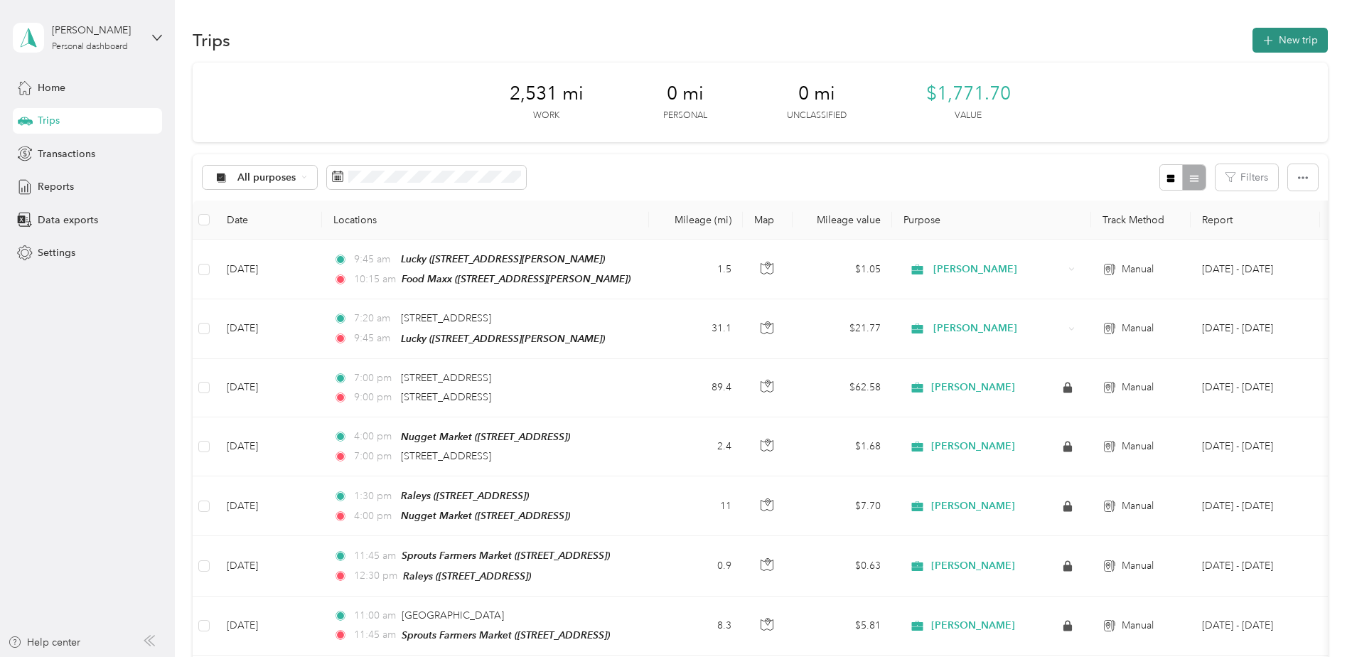
click at [1285, 38] on button "New trip" at bounding box center [1289, 40] width 75 height 25
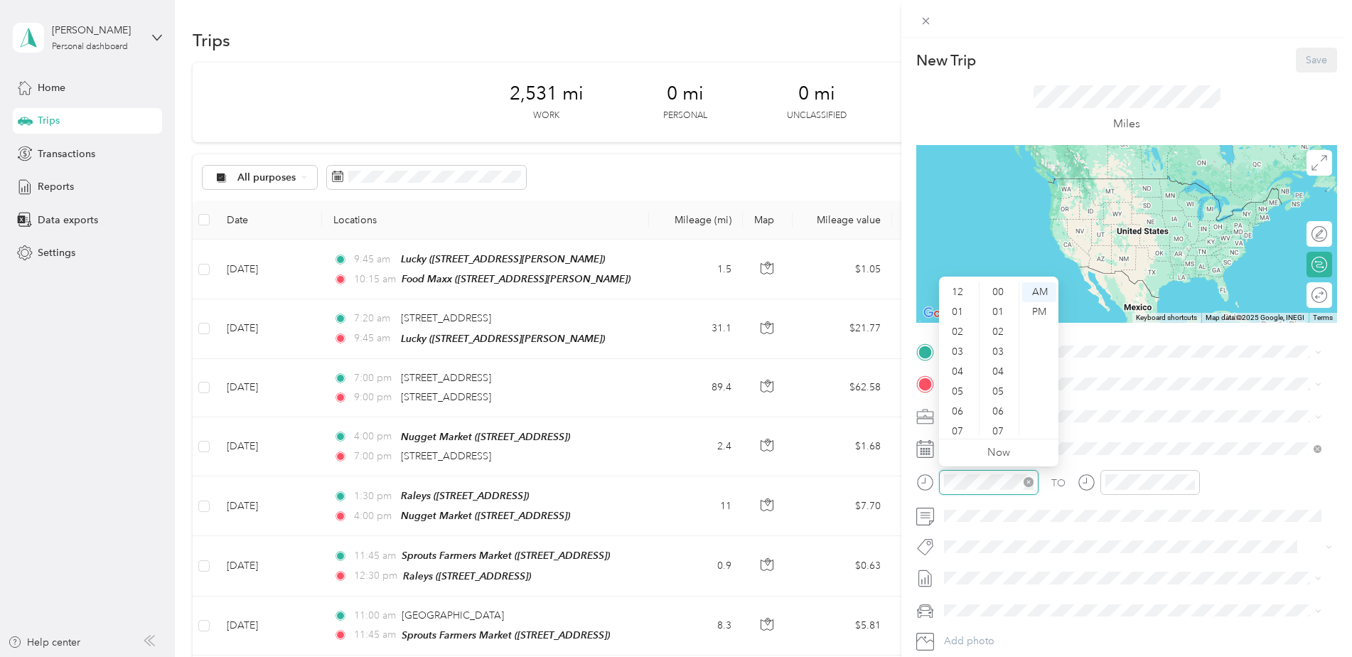
scroll to position [85, 0]
click at [957, 401] on div "10" at bounding box center [959, 406] width 34 height 20
click at [999, 331] on div "15" at bounding box center [999, 326] width 34 height 20
click at [1036, 292] on div "AM" at bounding box center [1039, 292] width 34 height 20
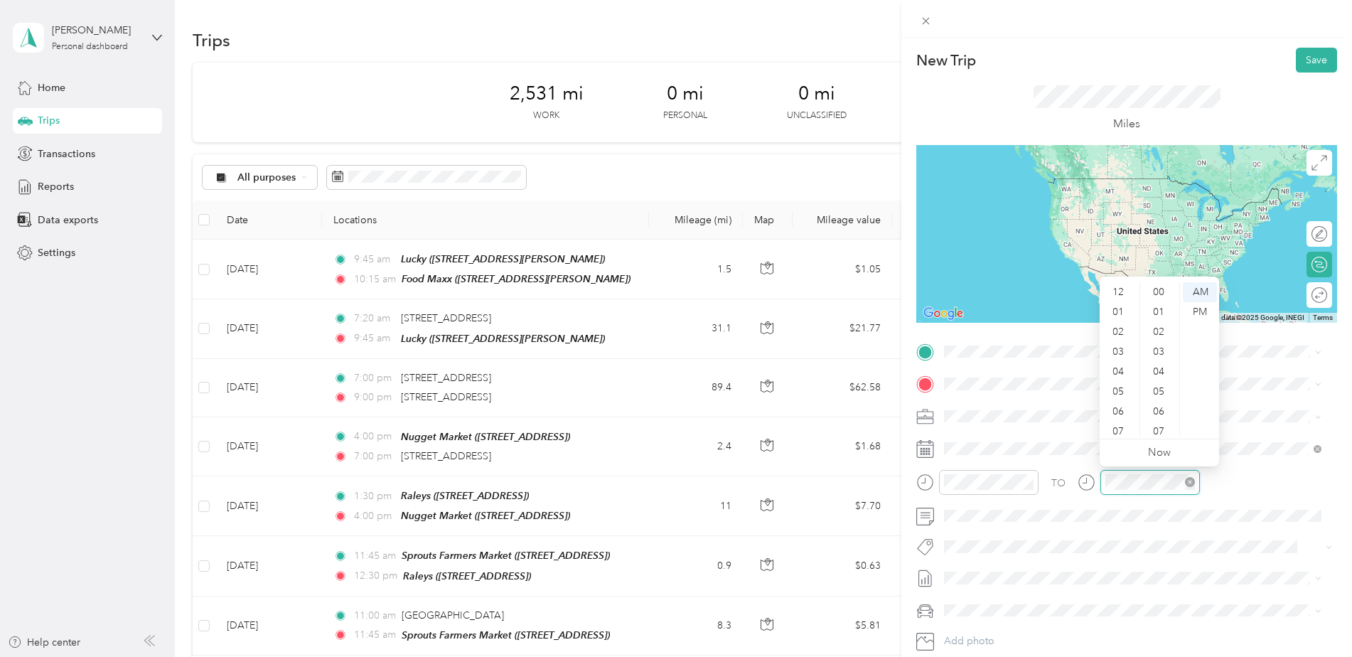
scroll to position [85, 0]
click at [1117, 408] on div "10" at bounding box center [1119, 406] width 34 height 20
click at [1154, 356] on div "45" at bounding box center [1160, 355] width 34 height 20
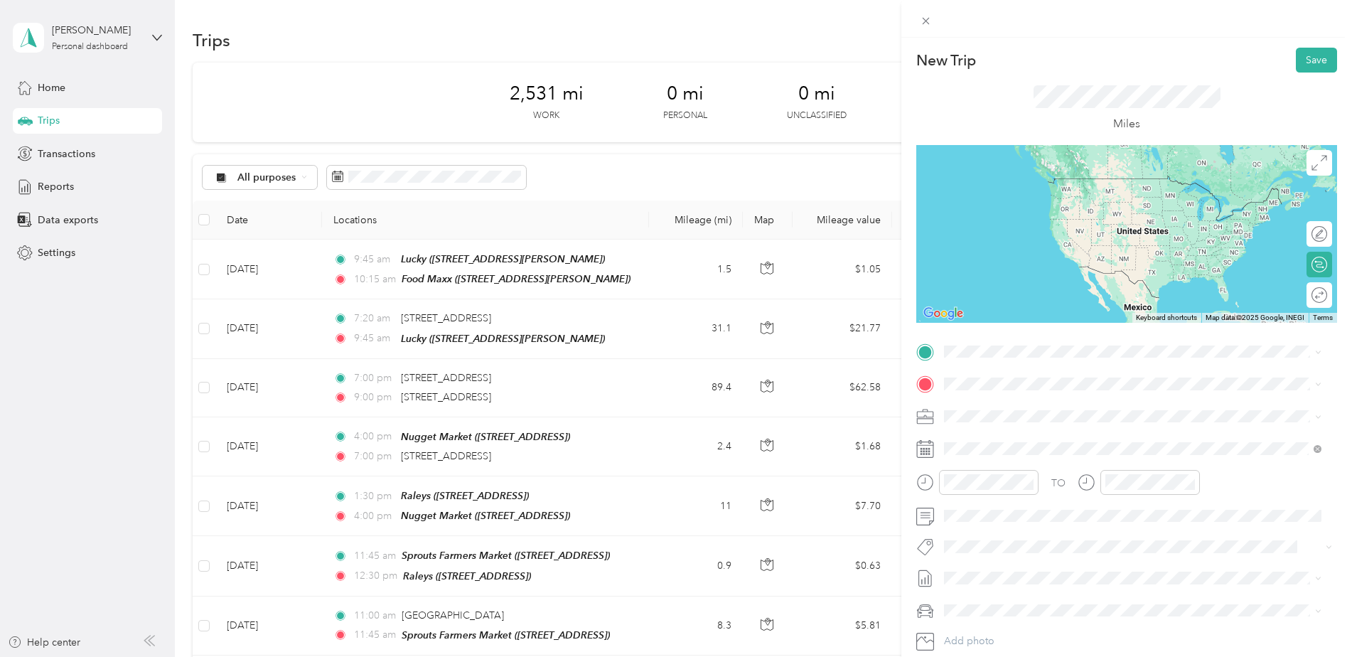
click at [1140, 422] on div "TEAM Food Maxx [STREET_ADDRESS][PERSON_NAME]" at bounding box center [1055, 416] width 169 height 35
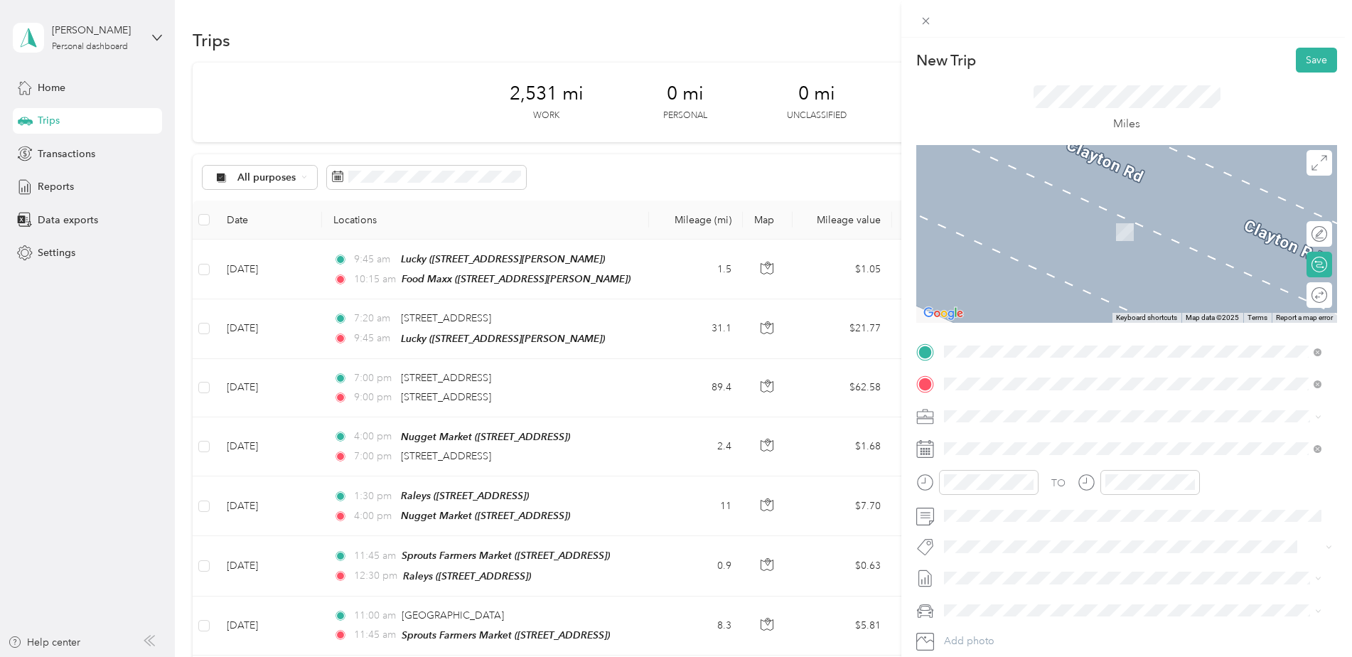
click at [1062, 530] on li "[STREET_ADDRESS][US_STATE]" at bounding box center [1132, 515] width 387 height 29
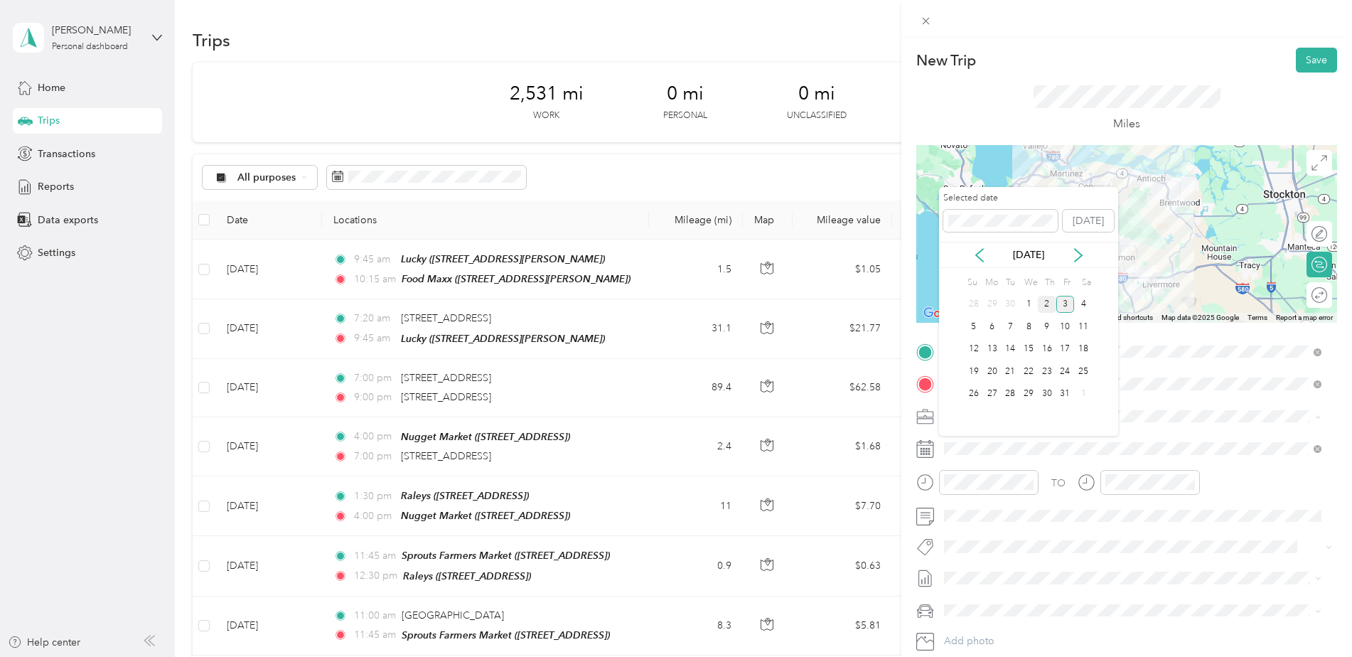
click at [1047, 304] on div "2" at bounding box center [1047, 305] width 18 height 18
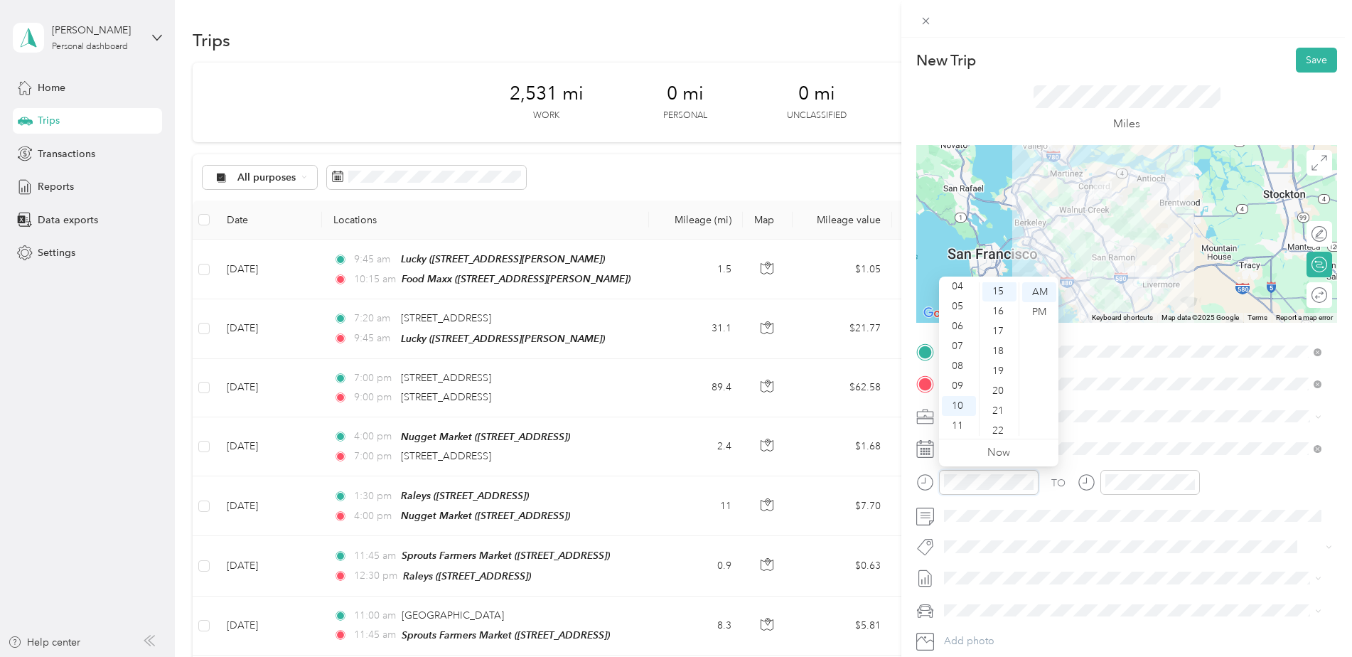
scroll to position [299, 0]
click at [978, 522] on span at bounding box center [1138, 516] width 398 height 23
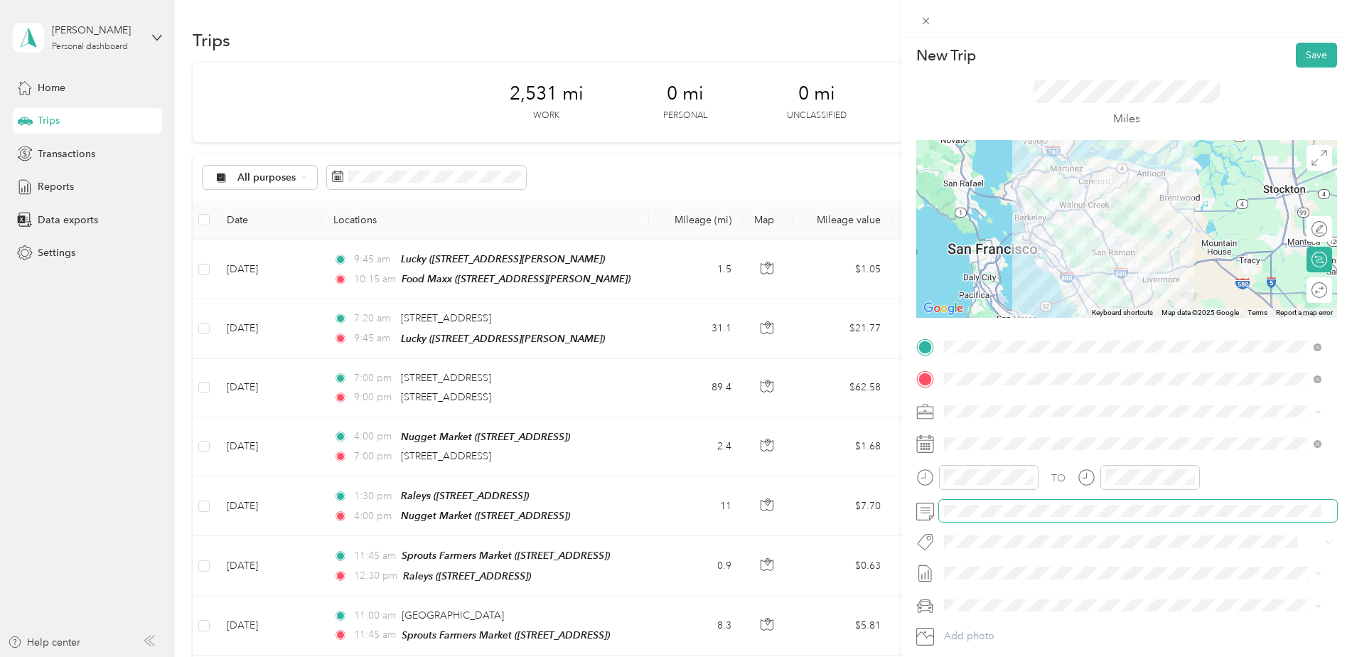
scroll to position [0, 0]
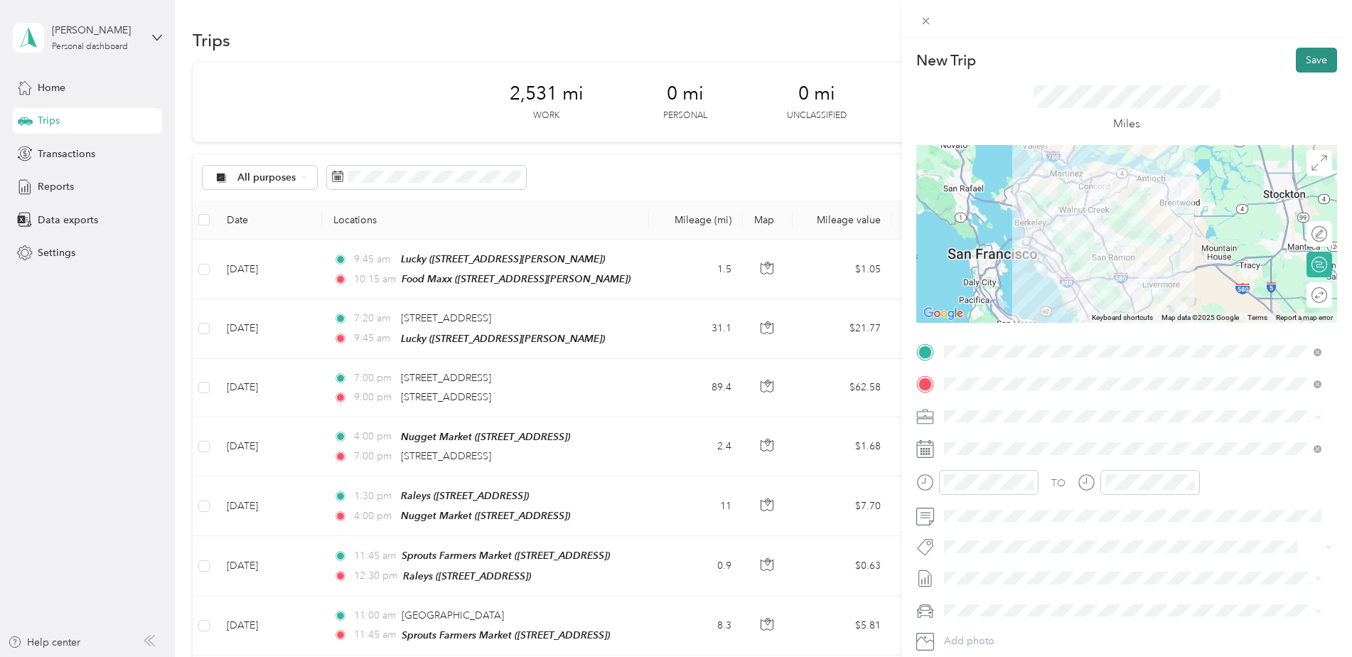
click at [1300, 70] on button "Save" at bounding box center [1316, 60] width 41 height 25
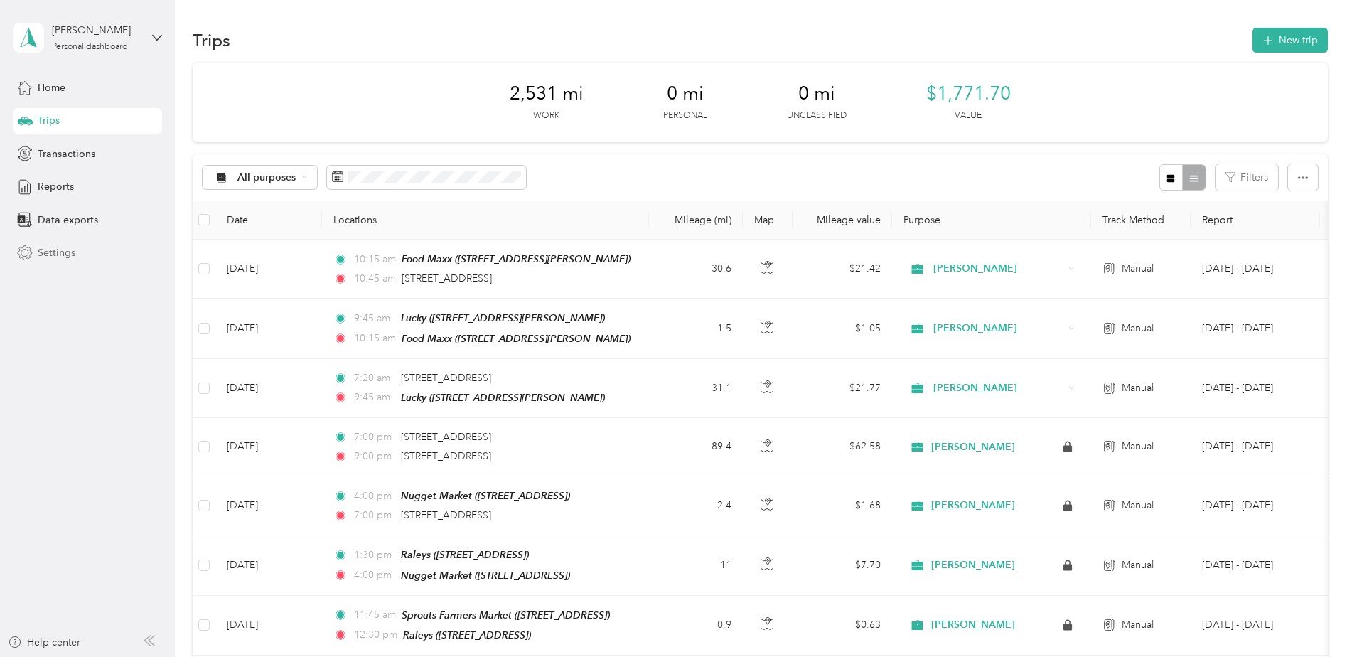
click at [60, 252] on span "Settings" at bounding box center [57, 252] width 38 height 15
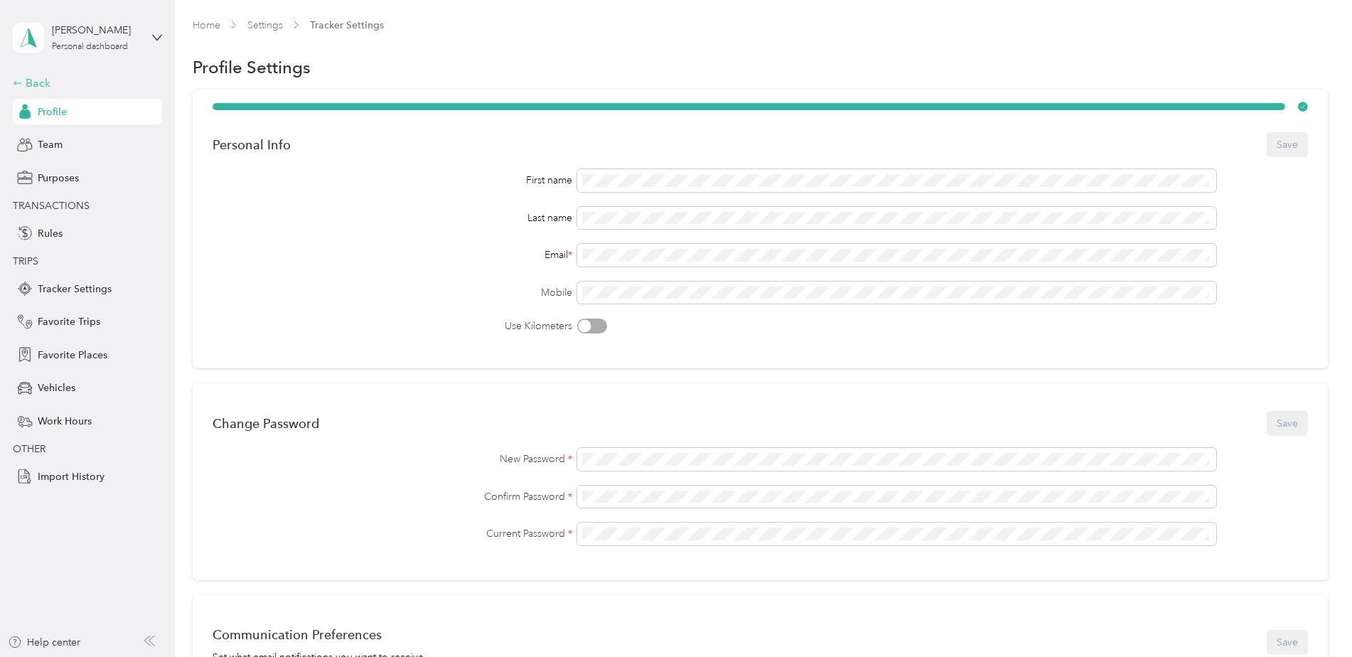
click at [25, 85] on div "Back" at bounding box center [84, 83] width 142 height 17
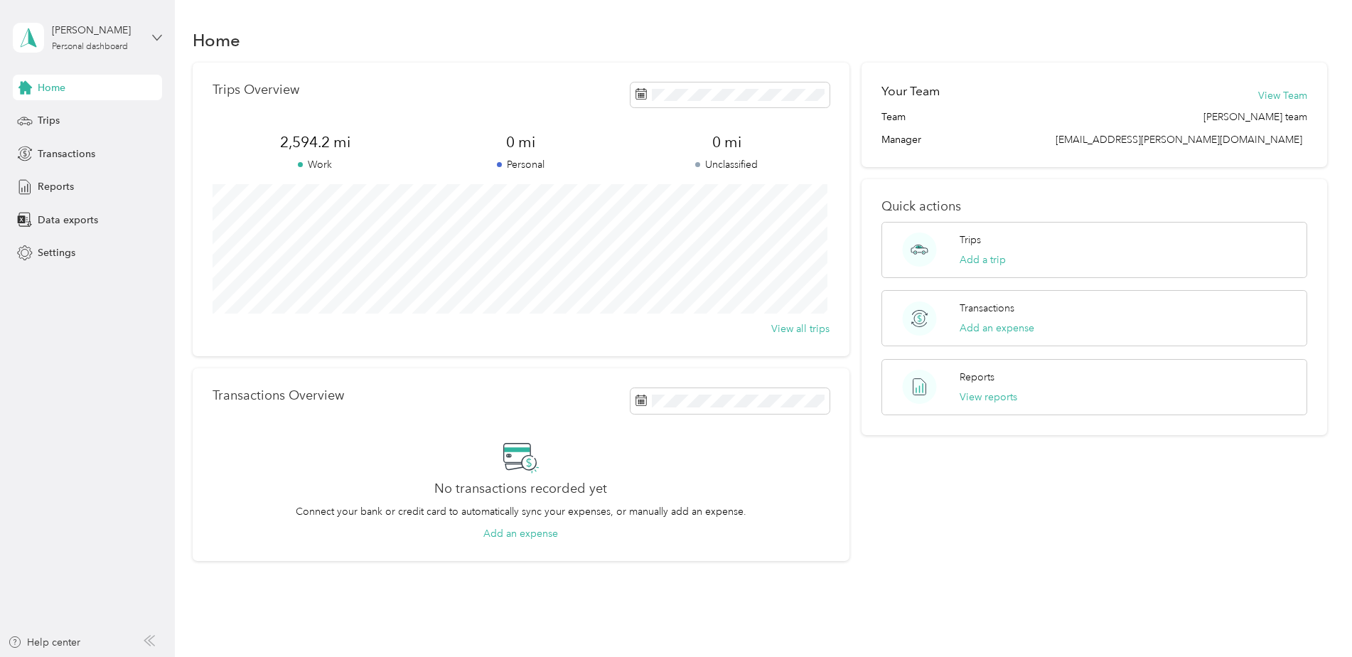
click at [153, 39] on icon at bounding box center [157, 38] width 10 height 10
click at [155, 38] on icon at bounding box center [157, 38] width 10 height 10
click at [55, 117] on span "Trips" at bounding box center [49, 120] width 22 height 15
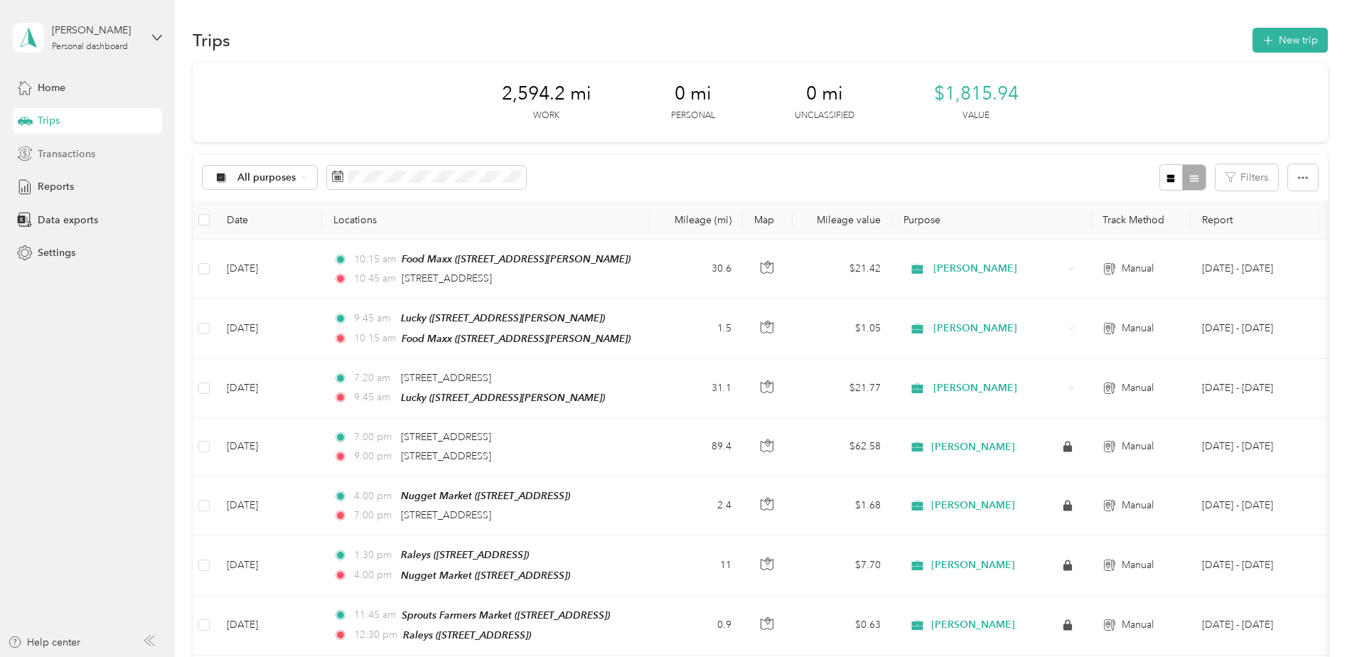
click at [80, 156] on span "Transactions" at bounding box center [67, 153] width 58 height 15
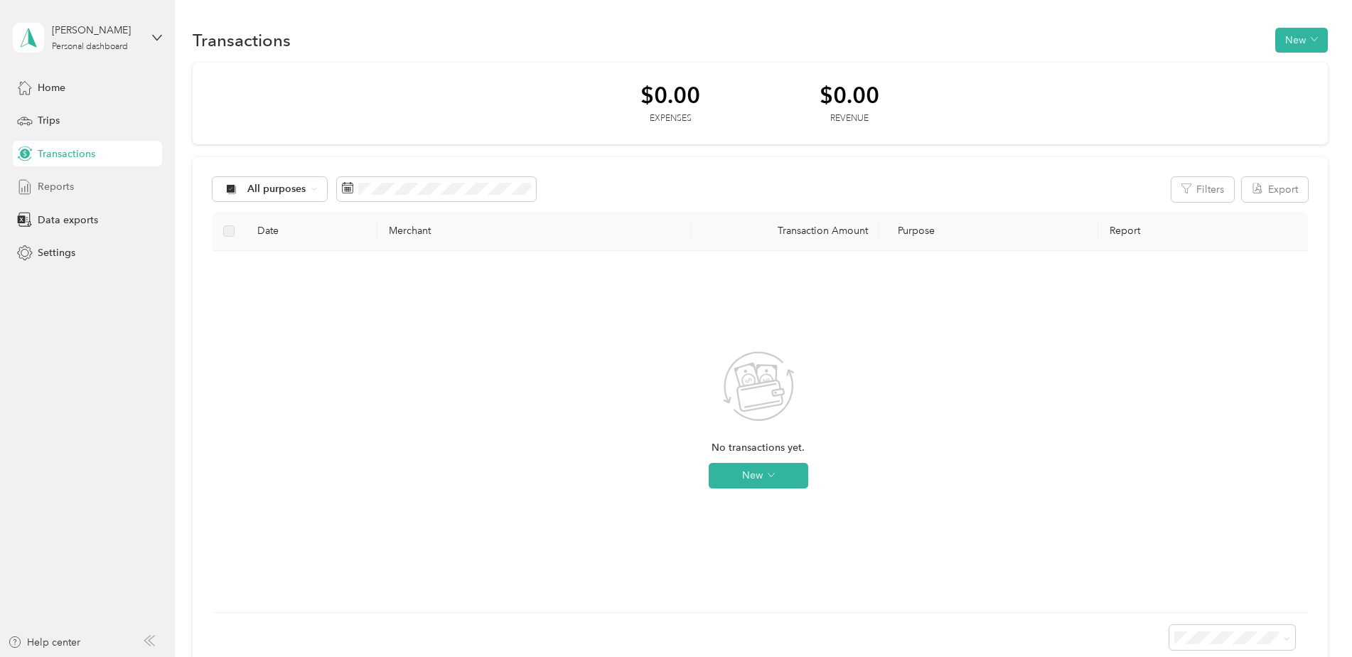
click at [62, 181] on span "Reports" at bounding box center [56, 186] width 36 height 15
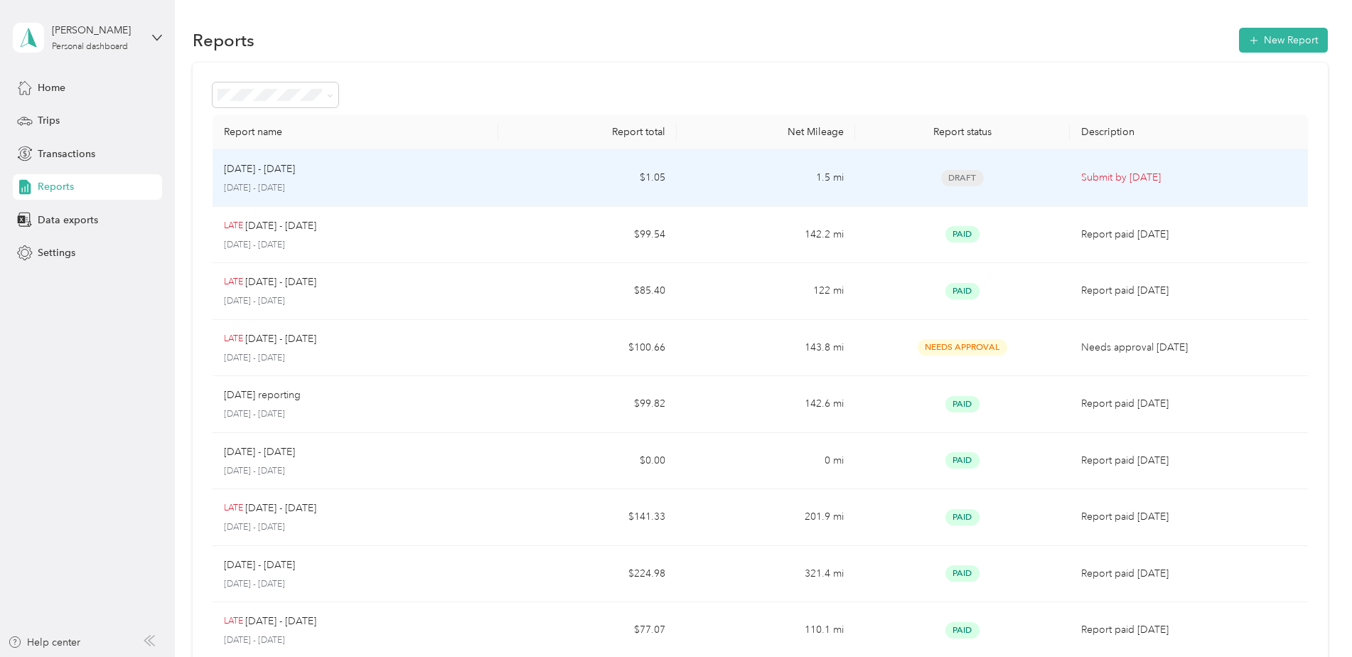
click at [401, 183] on p "[DATE] - [DATE]" at bounding box center [355, 188] width 263 height 13
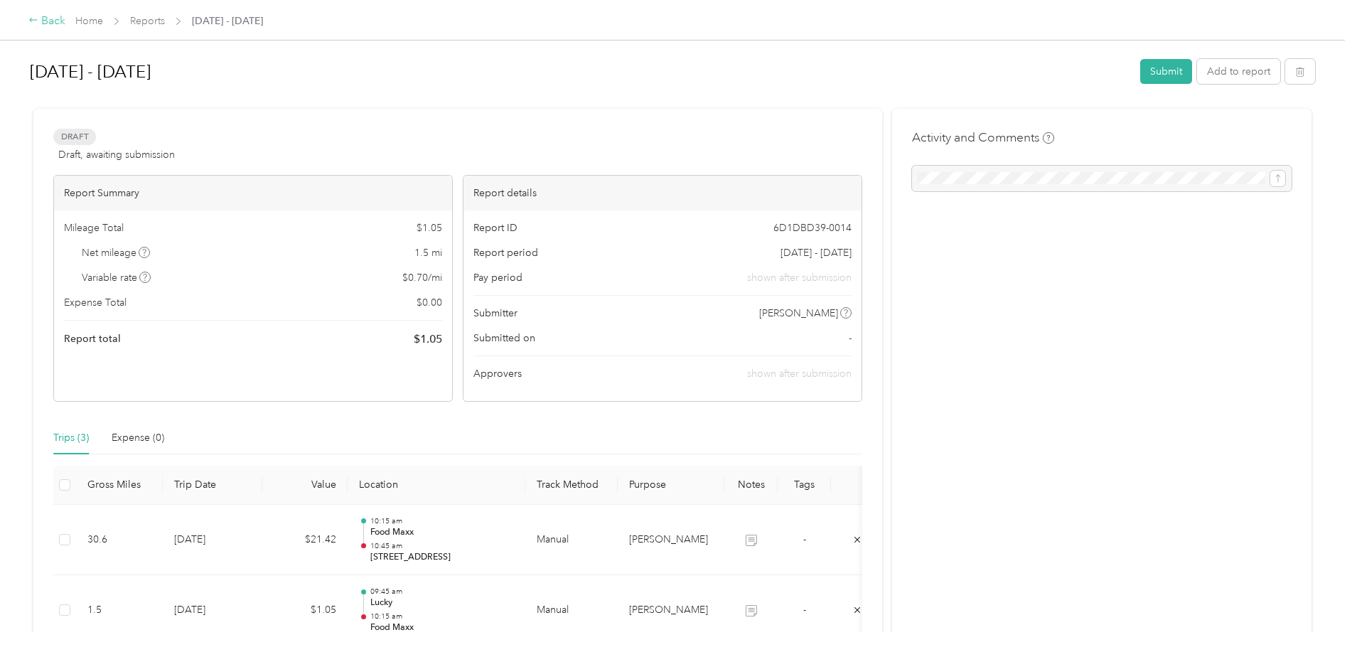
click at [45, 20] on div "Back" at bounding box center [46, 21] width 37 height 17
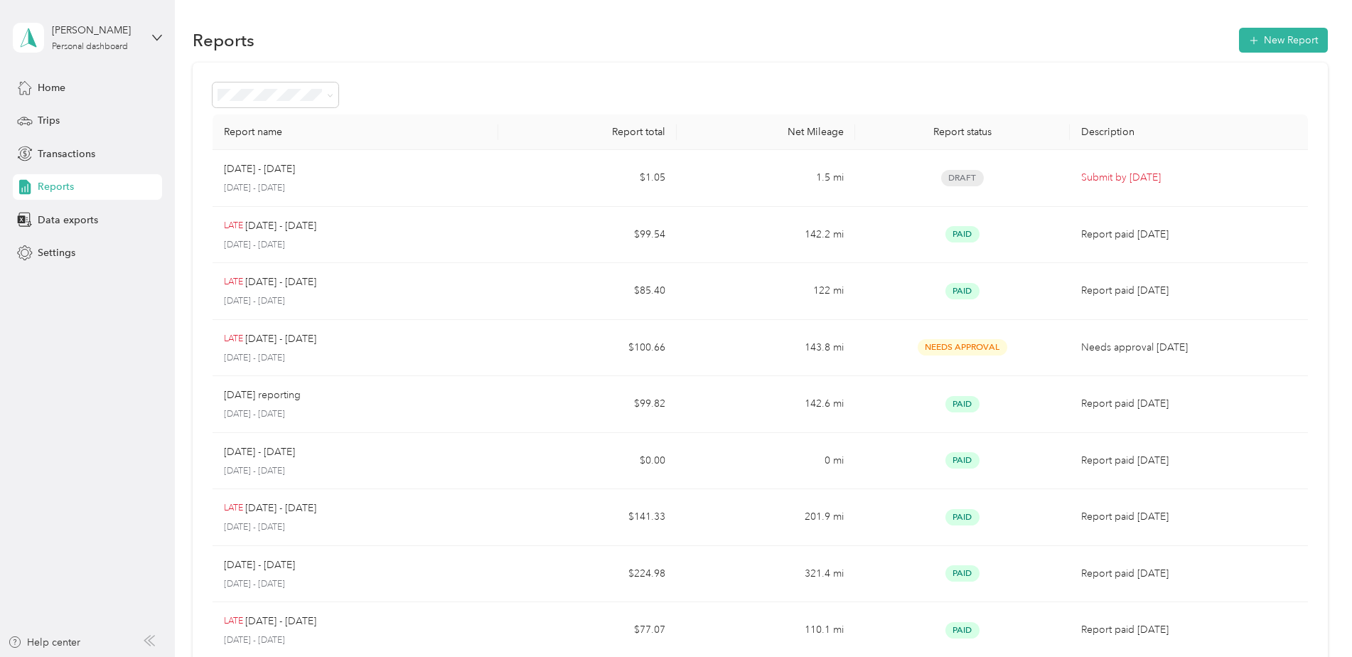
click at [82, 186] on div "Reports" at bounding box center [87, 187] width 149 height 26
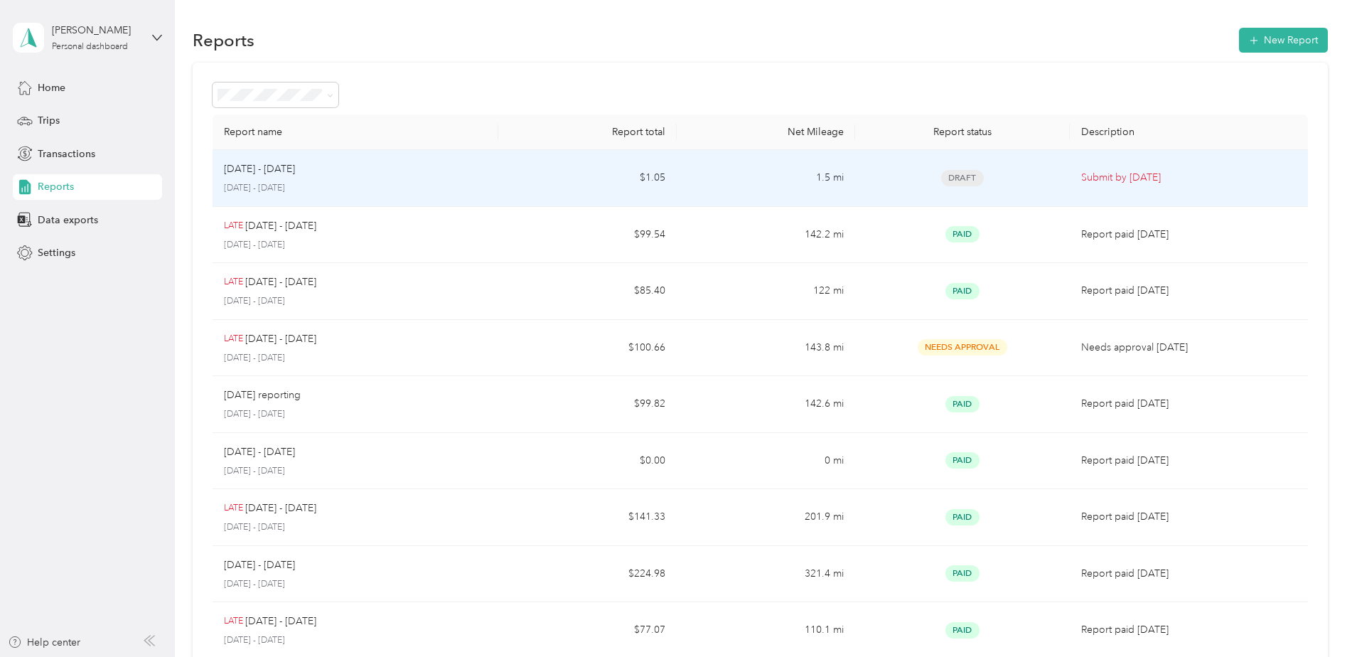
click at [268, 178] on div "[DATE] - [DATE] [DATE] - [DATE]" at bounding box center [355, 177] width 263 height 33
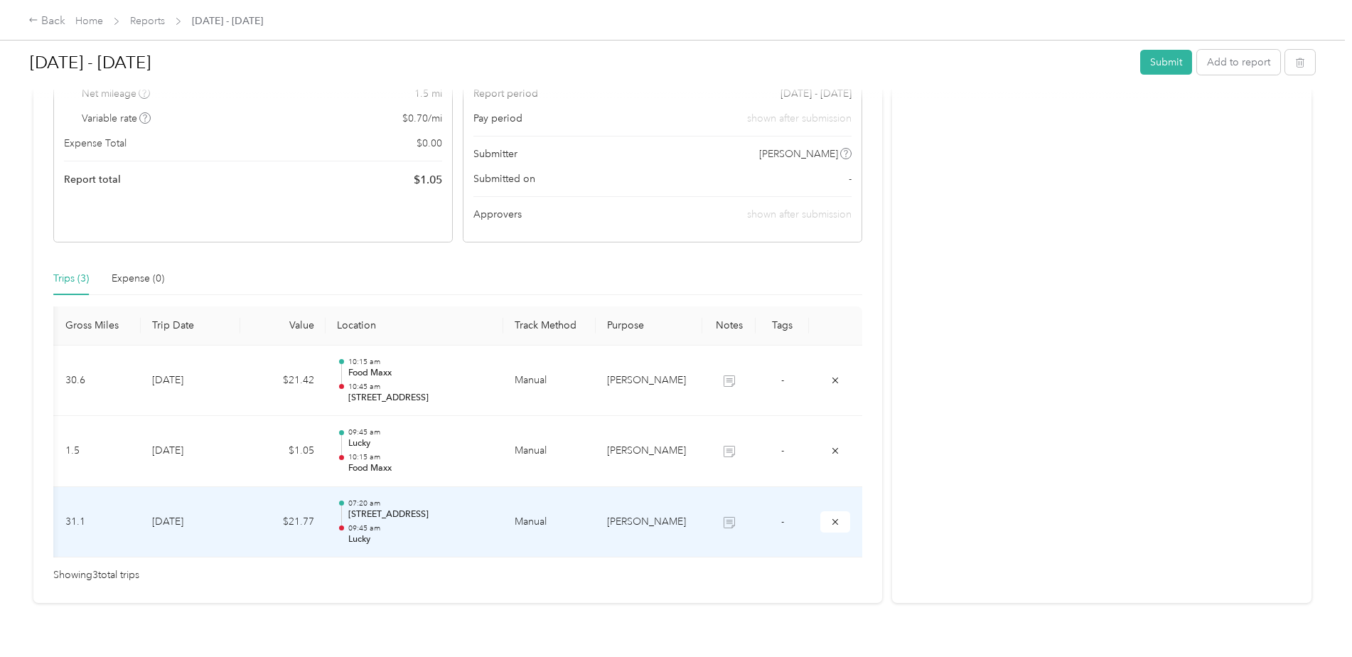
scroll to position [201, 0]
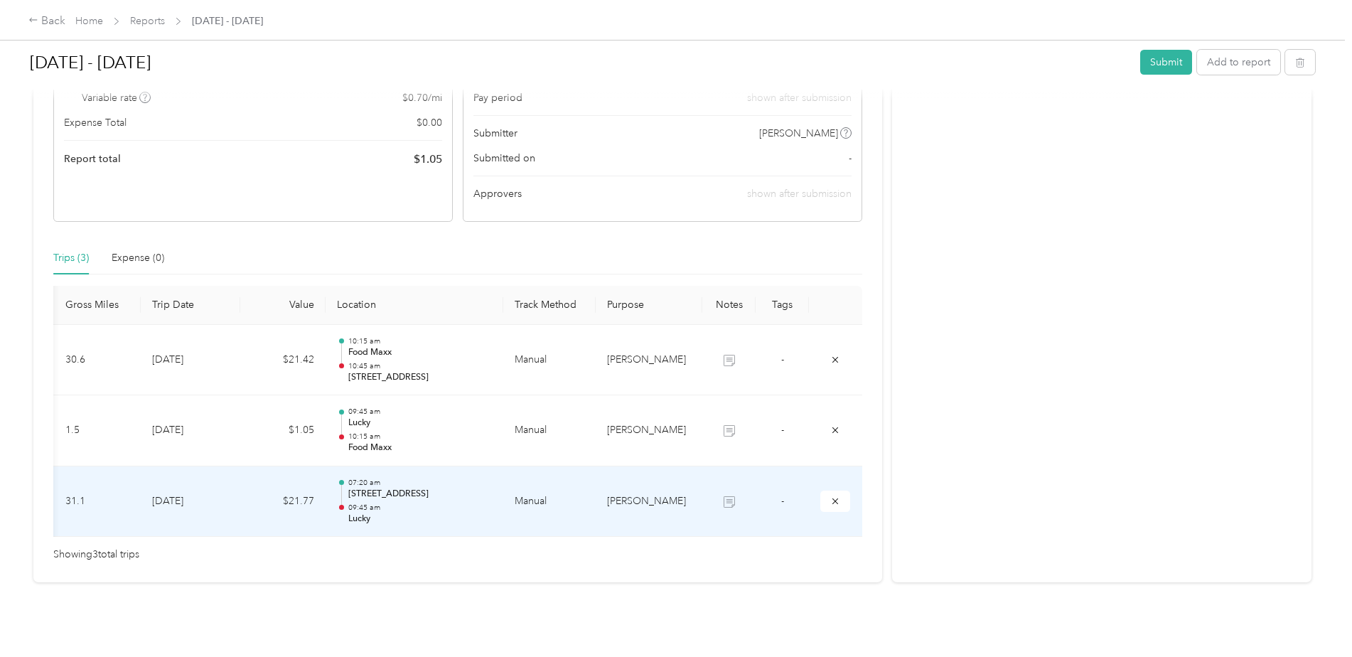
click at [422, 488] on p "[STREET_ADDRESS]" at bounding box center [420, 494] width 144 height 13
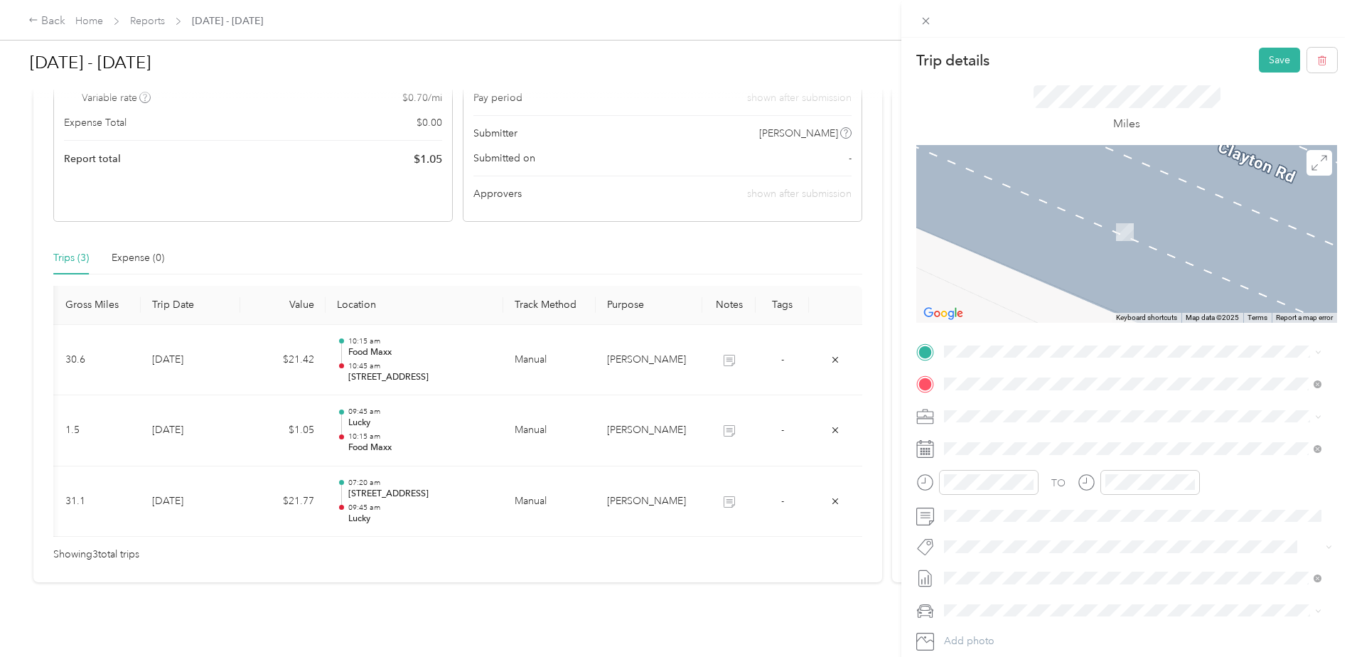
click at [1036, 413] on strong "Lucky" at bounding box center [1033, 408] width 26 height 13
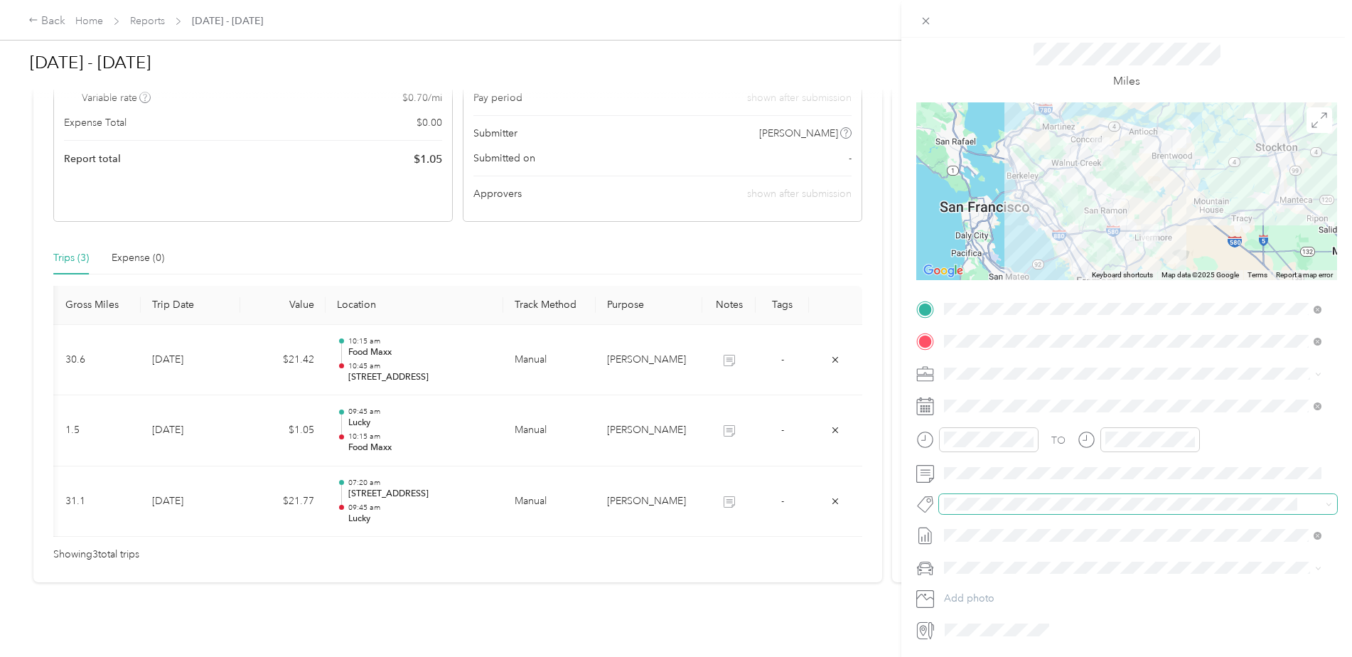
scroll to position [0, 0]
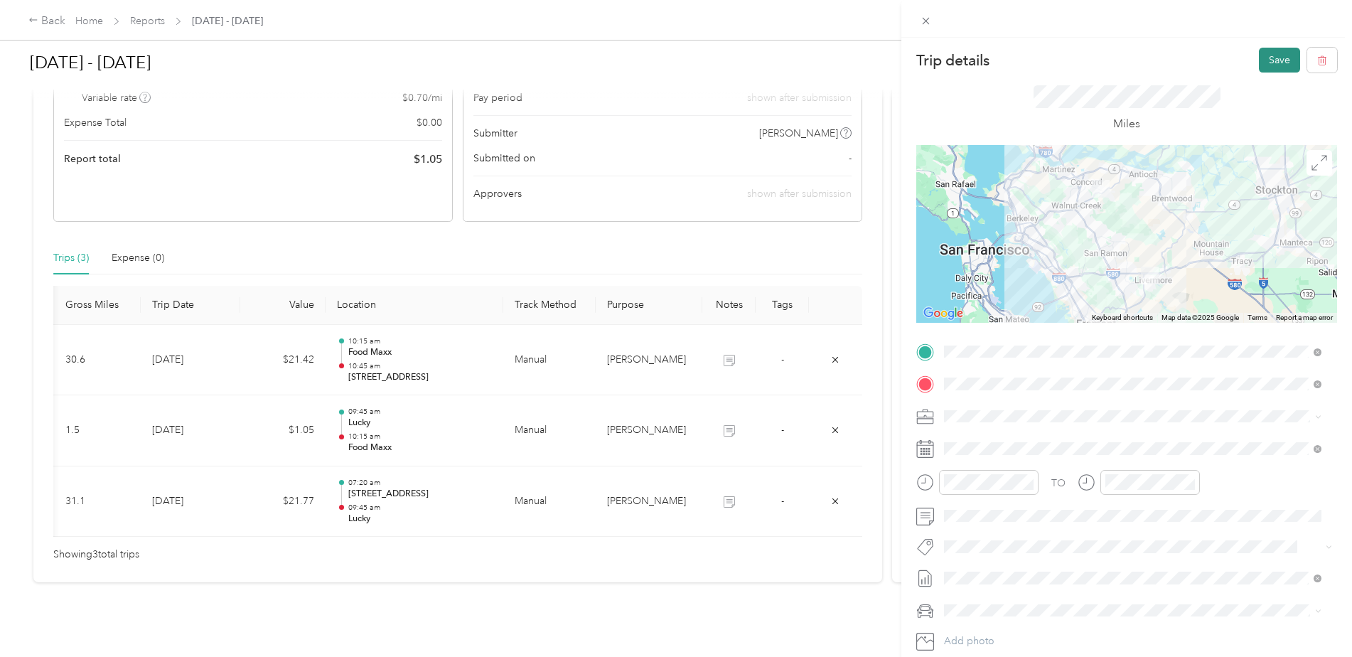
click at [1269, 48] on button "Save" at bounding box center [1279, 60] width 41 height 25
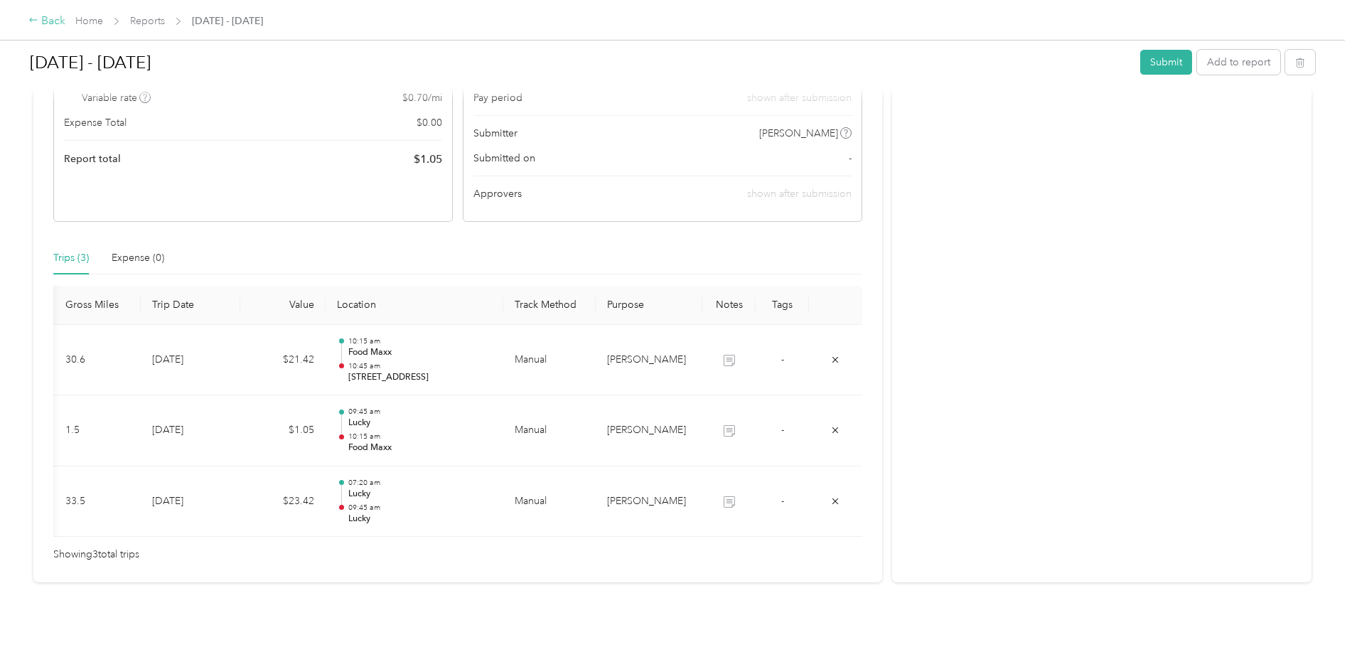
click at [34, 21] on icon at bounding box center [33, 20] width 8 height 4
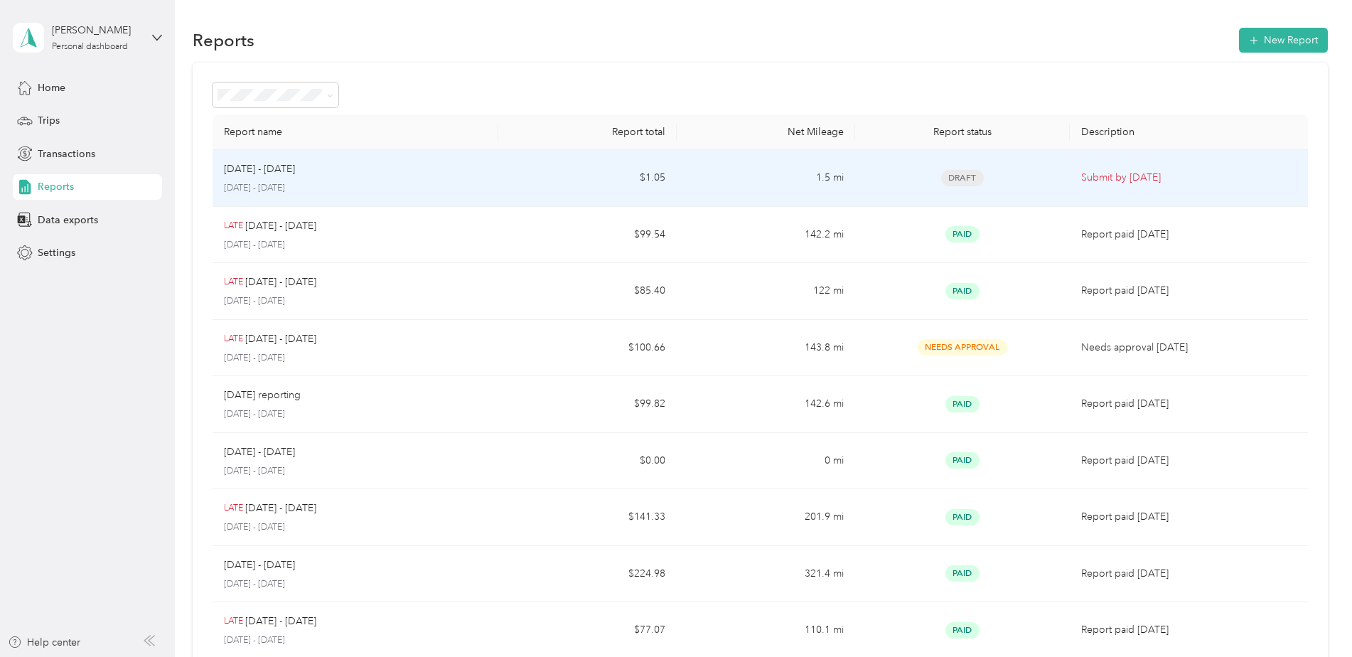
click at [380, 176] on div "[DATE] - [DATE]" at bounding box center [355, 169] width 263 height 16
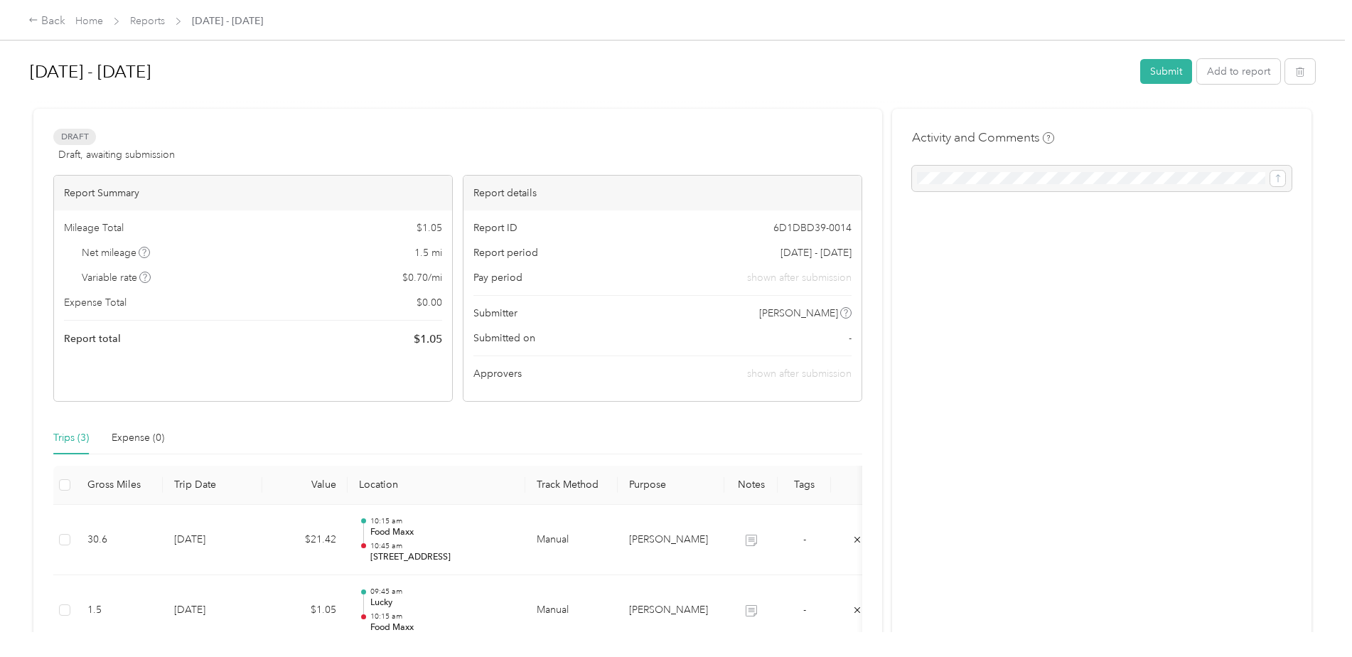
click at [1187, 387] on div "Activity and Comments" at bounding box center [1101, 436] width 419 height 654
